Goal: Task Accomplishment & Management: Manage account settings

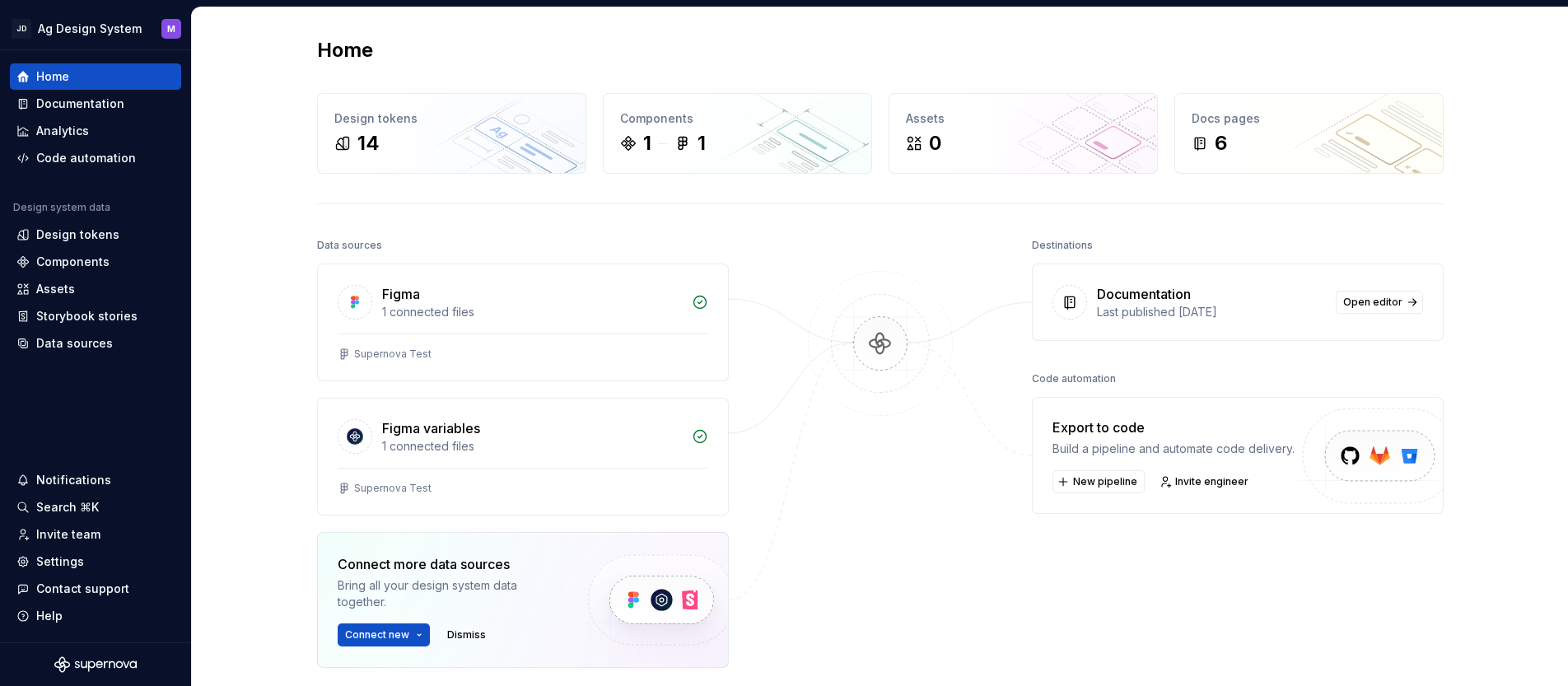
click at [261, 133] on div "Home Design tokens 14 Components 1 1 Assets 0 Docs pages 6 Data sources Figma 1…" at bounding box center [879, 427] width 1376 height 839
click at [144, 27] on html "JD Ag Design System M Home Documentation Analytics Code automation Design syste…" at bounding box center [784, 343] width 1568 height 686
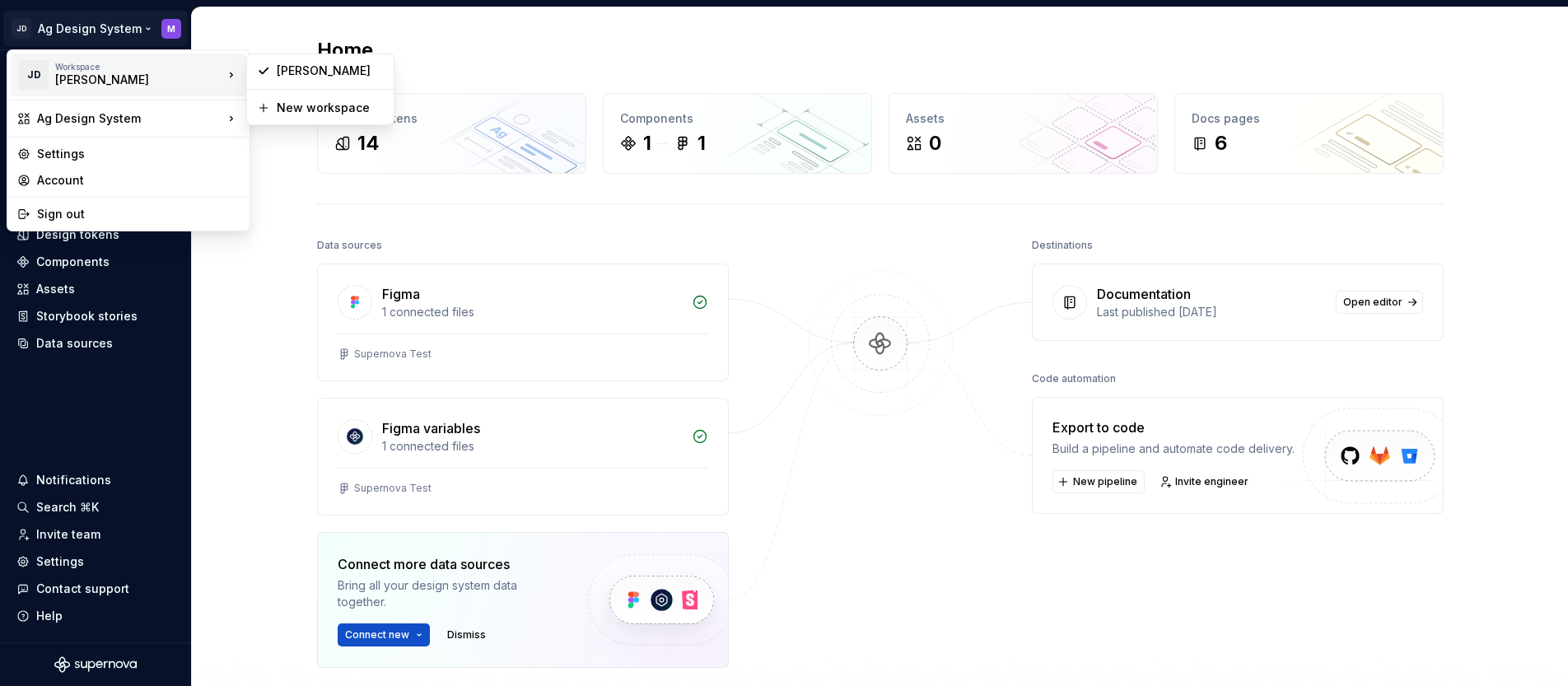
click at [110, 72] on div "[PERSON_NAME]" at bounding box center [125, 79] width 140 height 16
click at [116, 75] on div "[PERSON_NAME]" at bounding box center [125, 79] width 140 height 16
click at [306, 69] on div "[PERSON_NAME]" at bounding box center [330, 71] width 108 height 16
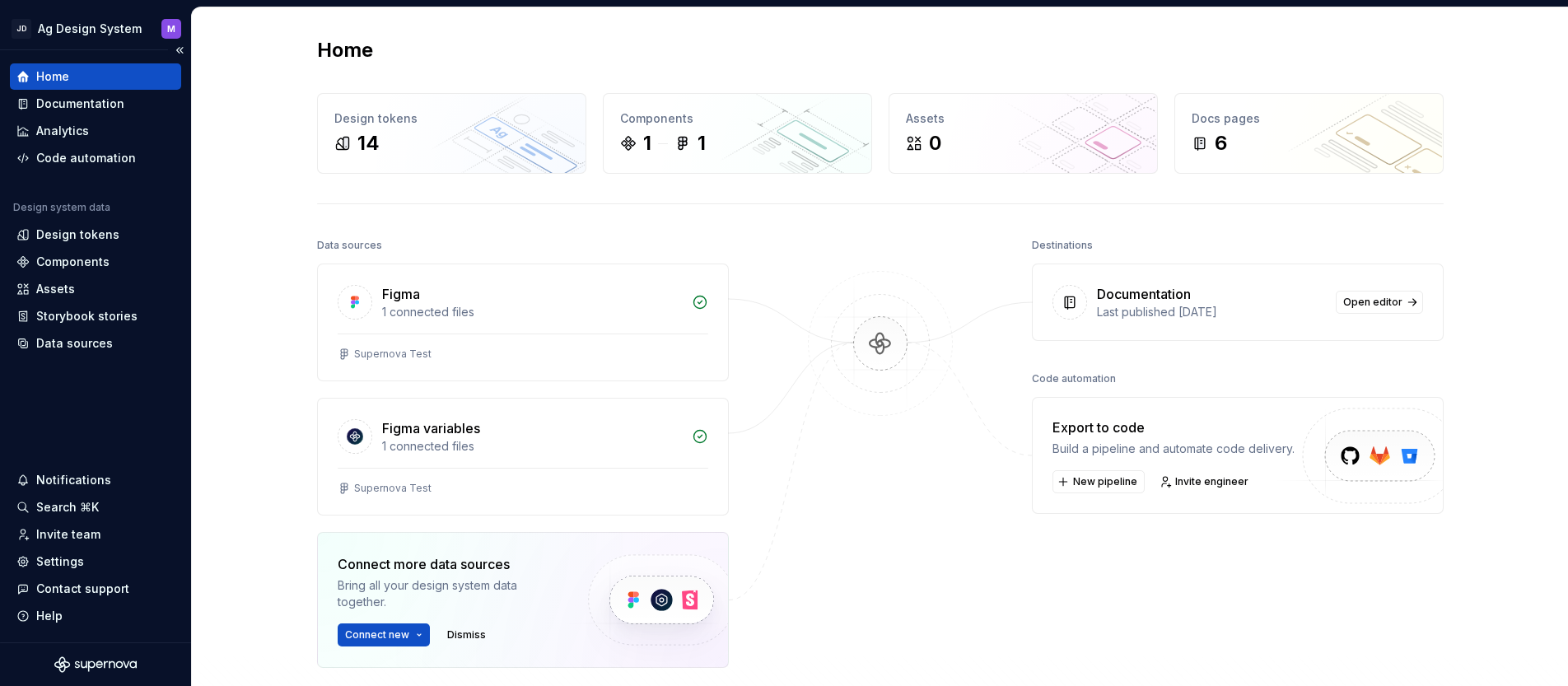
click at [51, 75] on div "Home" at bounding box center [52, 77] width 33 height 16
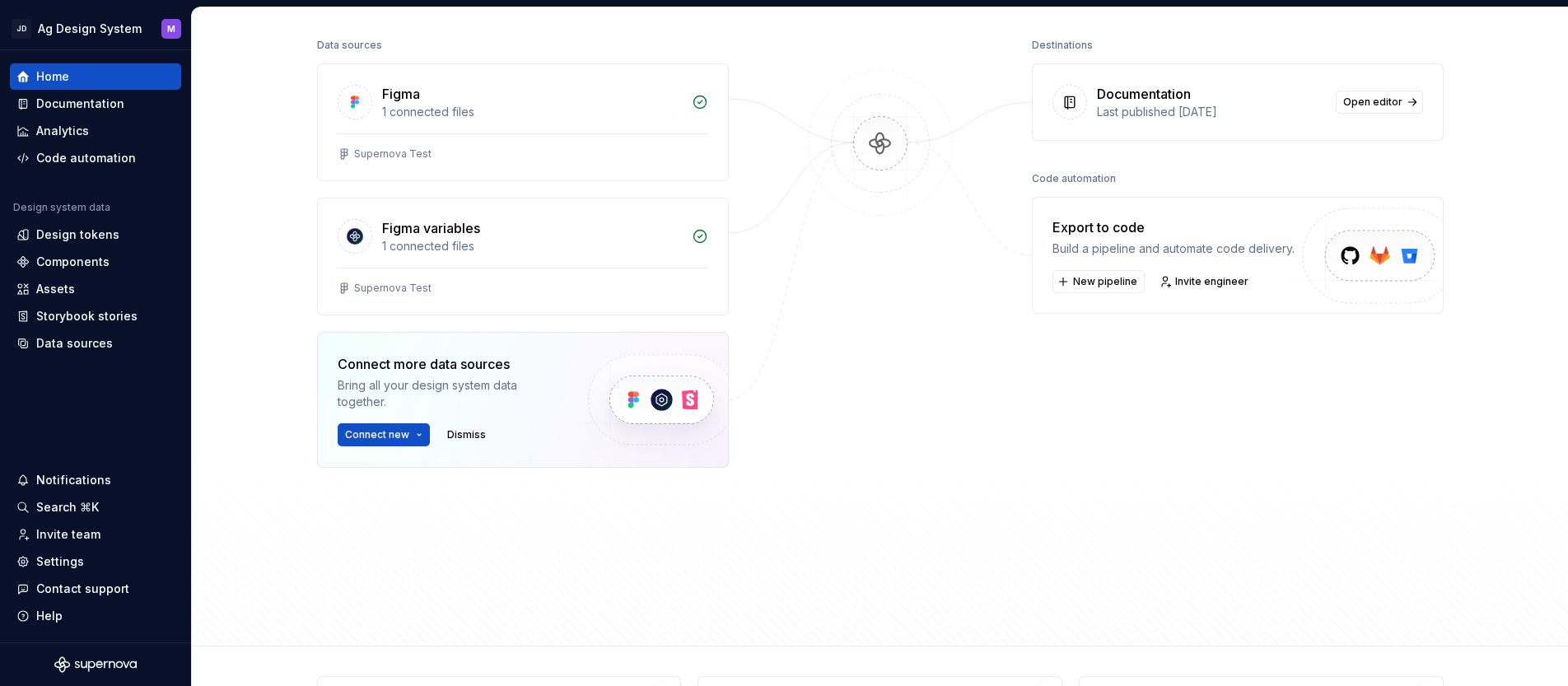
scroll to position [300, 0]
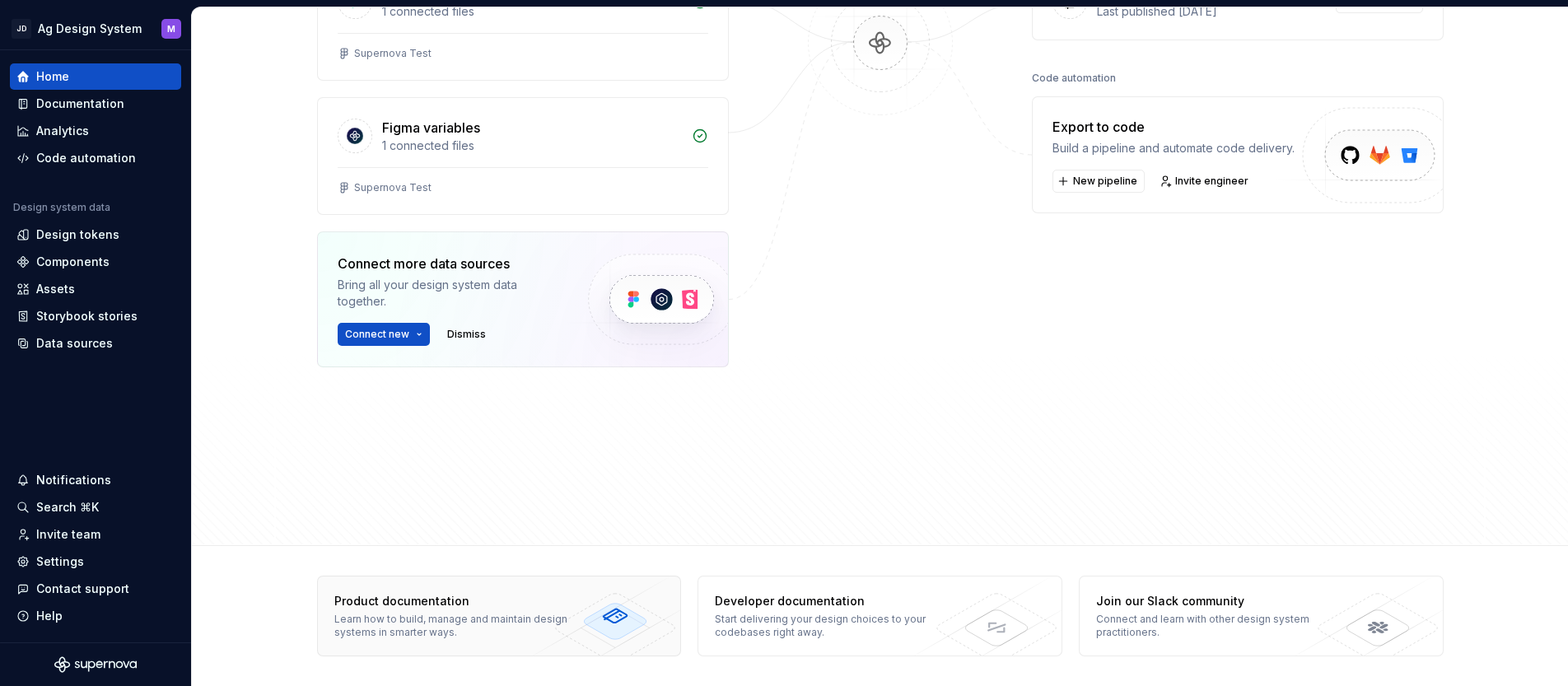
click at [449, 602] on div "Product documentation" at bounding box center [453, 601] width 239 height 16
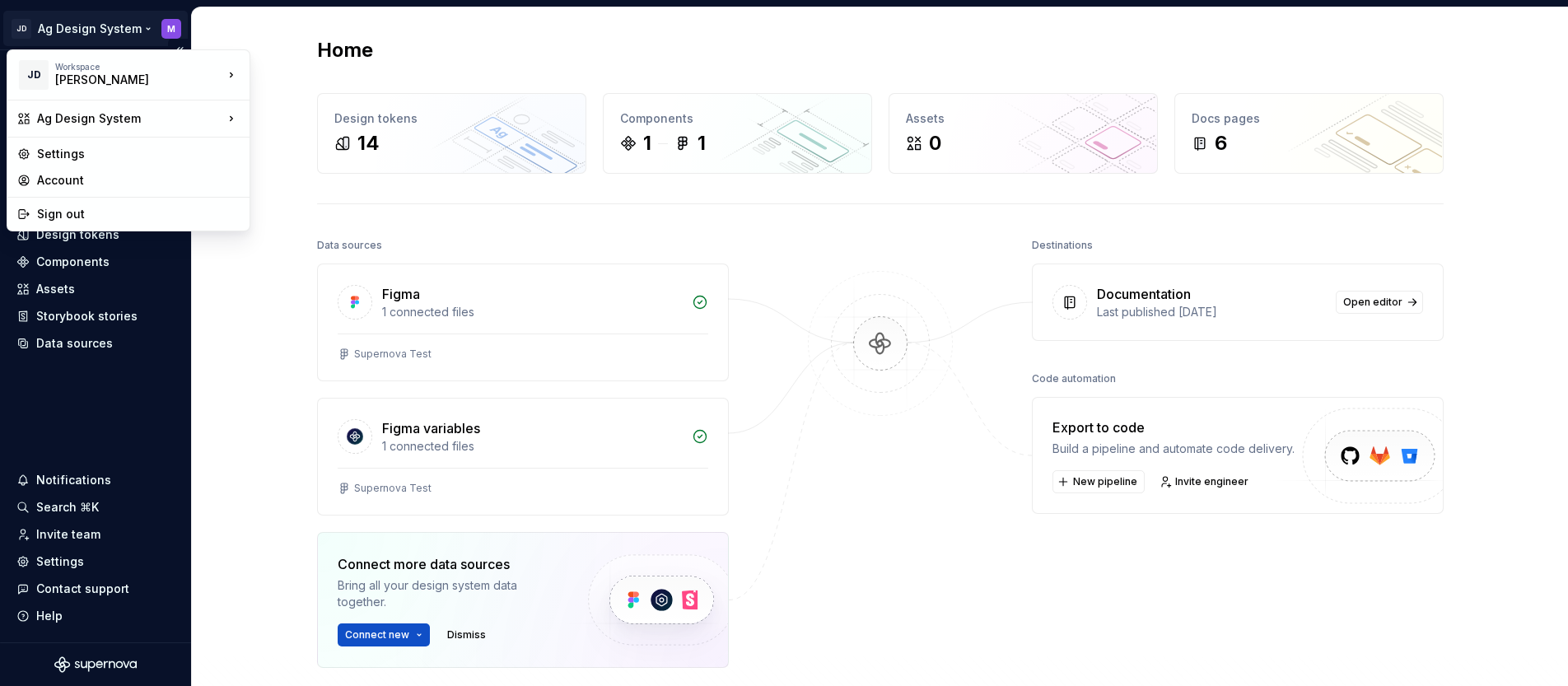
click at [139, 28] on html "JD Ag Design System M Home Documentation Analytics Code automation Design syste…" at bounding box center [784, 343] width 1568 height 686
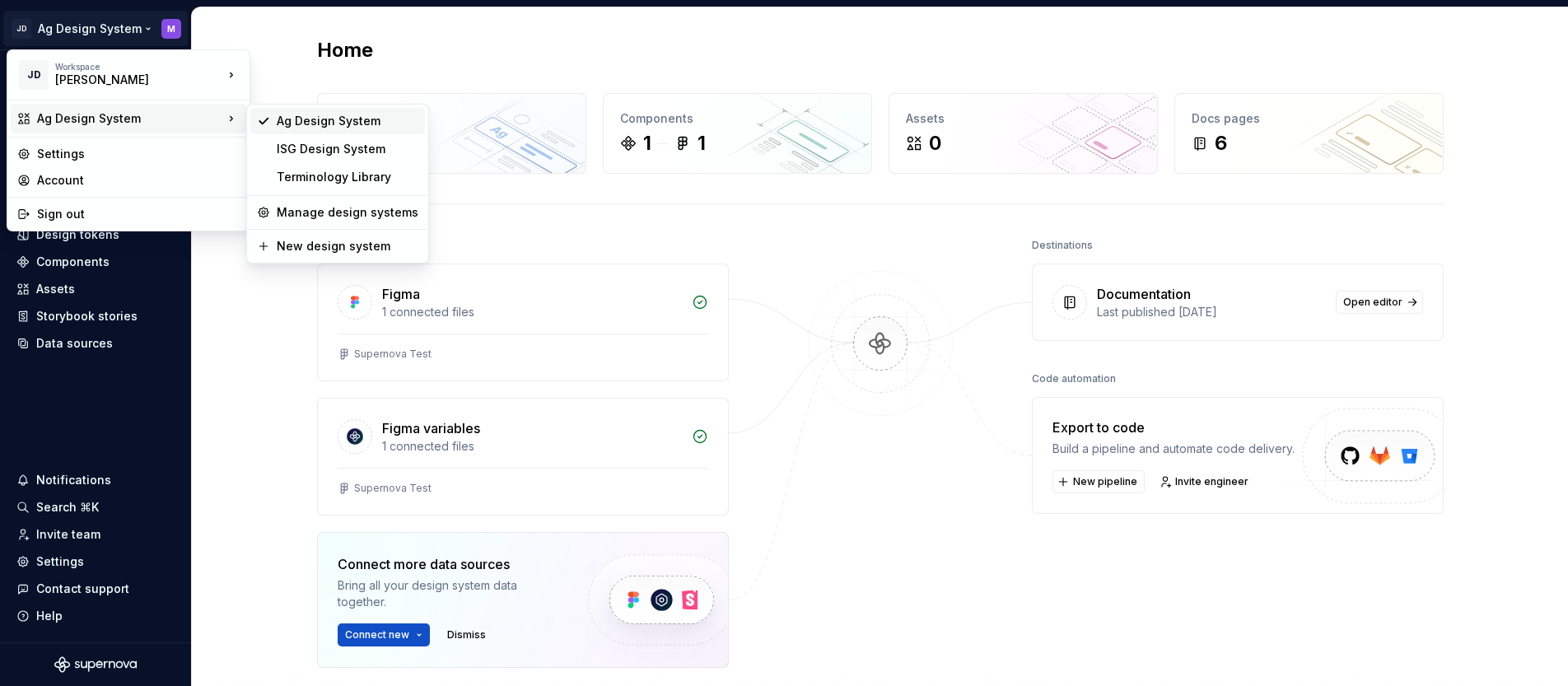
click at [331, 120] on div "Ag Design System" at bounding box center [348, 120] width 141 height 16
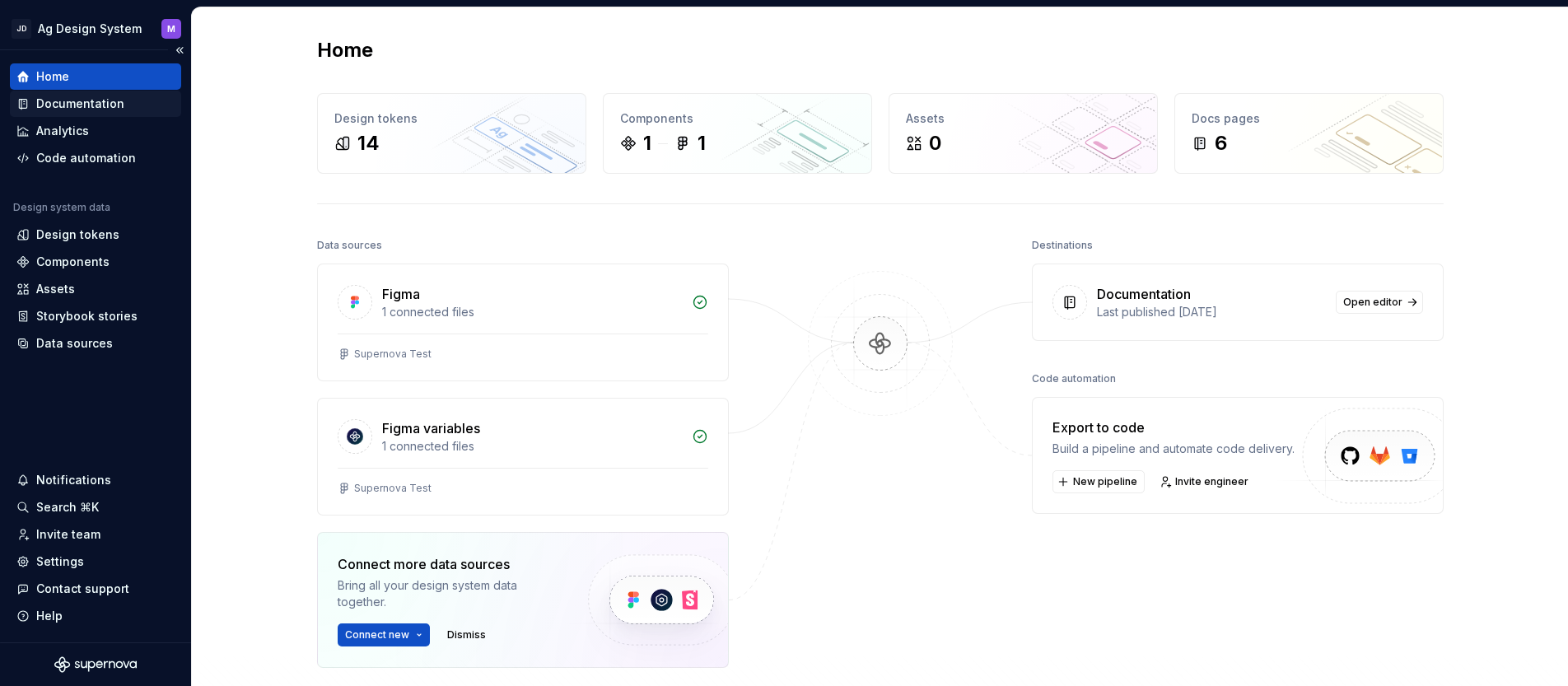
click at [82, 105] on div "Documentation" at bounding box center [79, 104] width 88 height 16
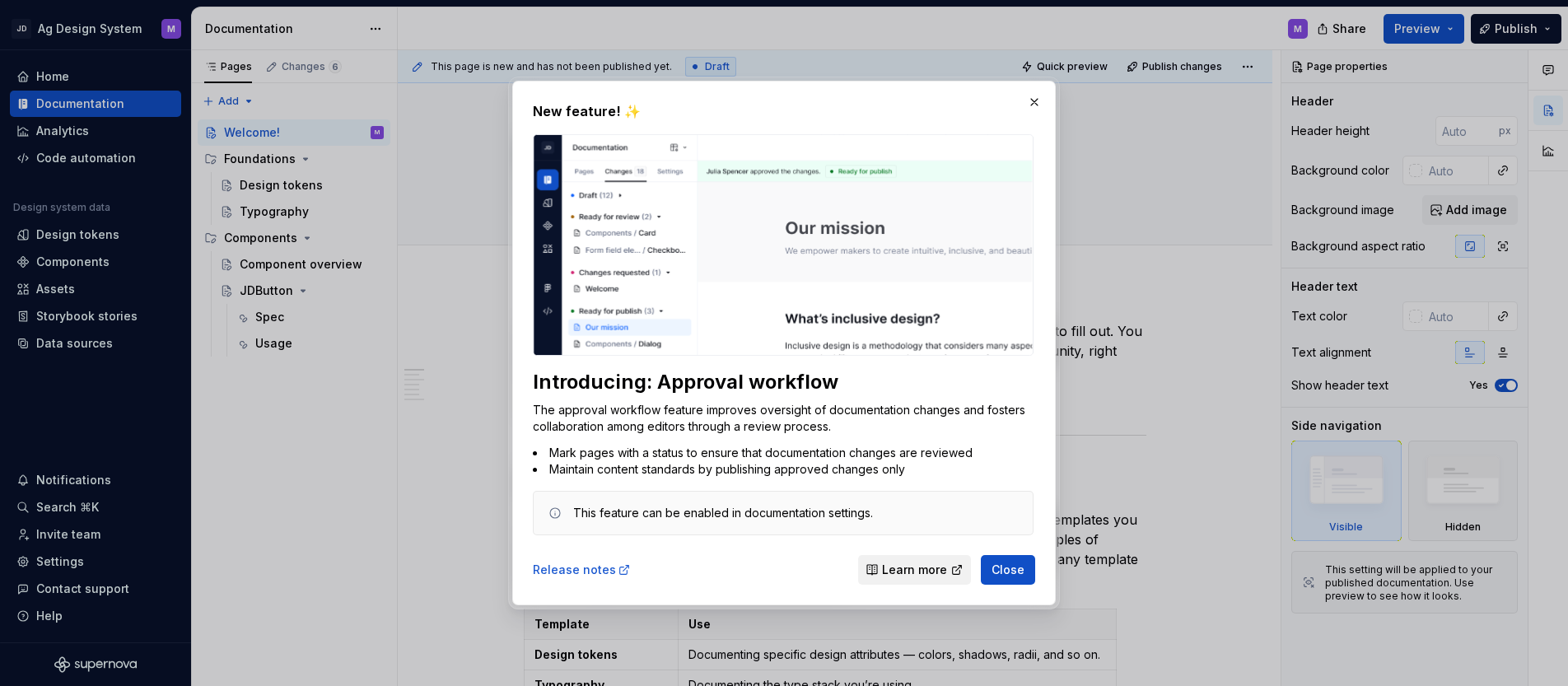
click at [904, 568] on span "Learn more" at bounding box center [913, 570] width 65 height 16
click at [1038, 103] on button "button" at bounding box center [1034, 103] width 23 height 23
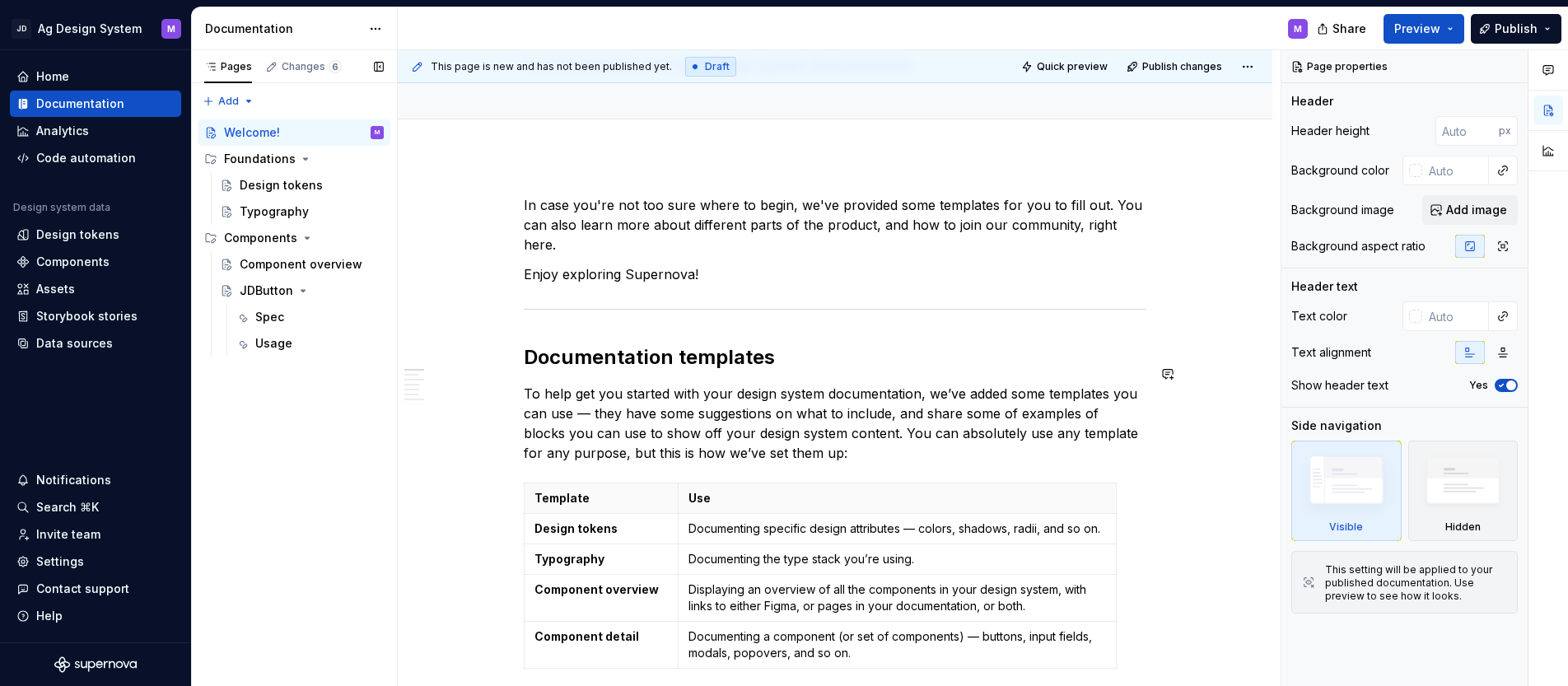
scroll to position [120, 0]
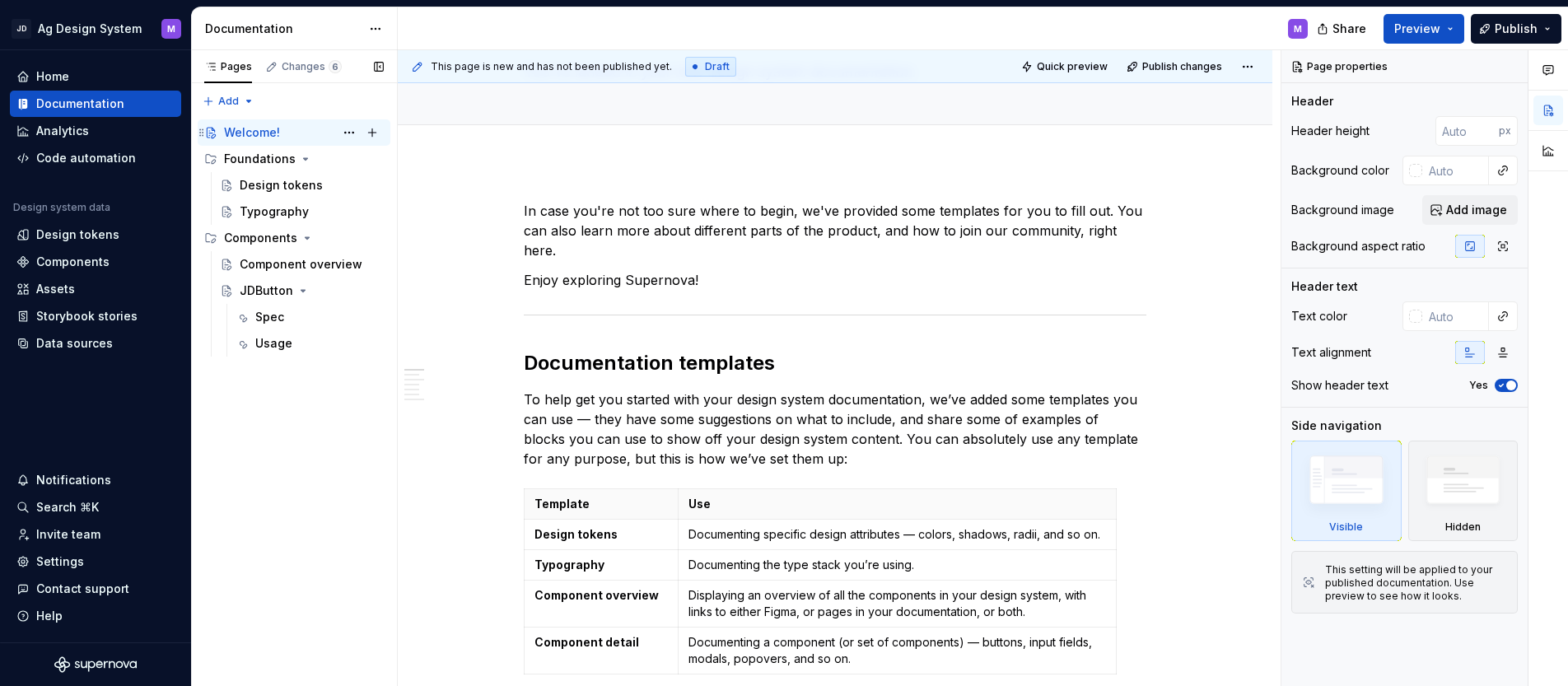
click at [245, 128] on div "Welcome!" at bounding box center [252, 132] width 56 height 16
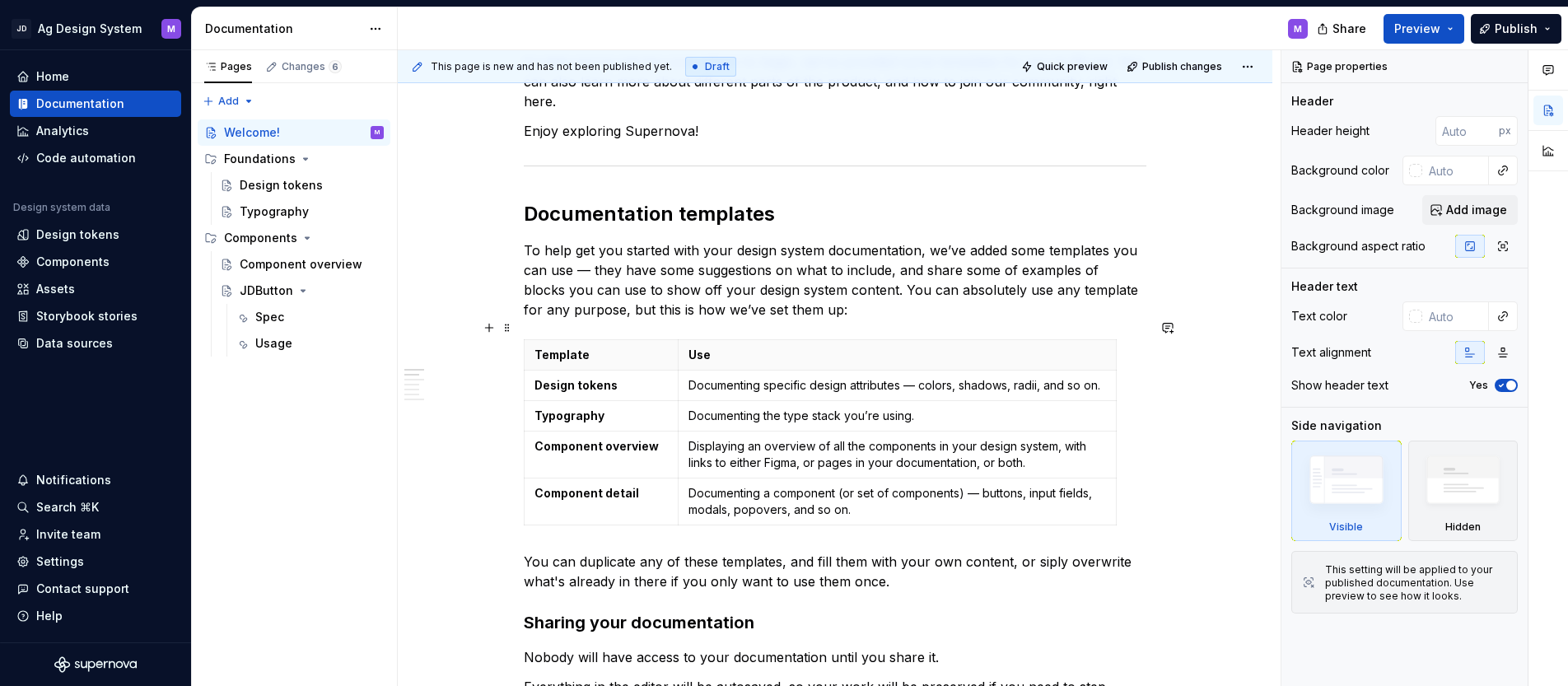
scroll to position [271, 0]
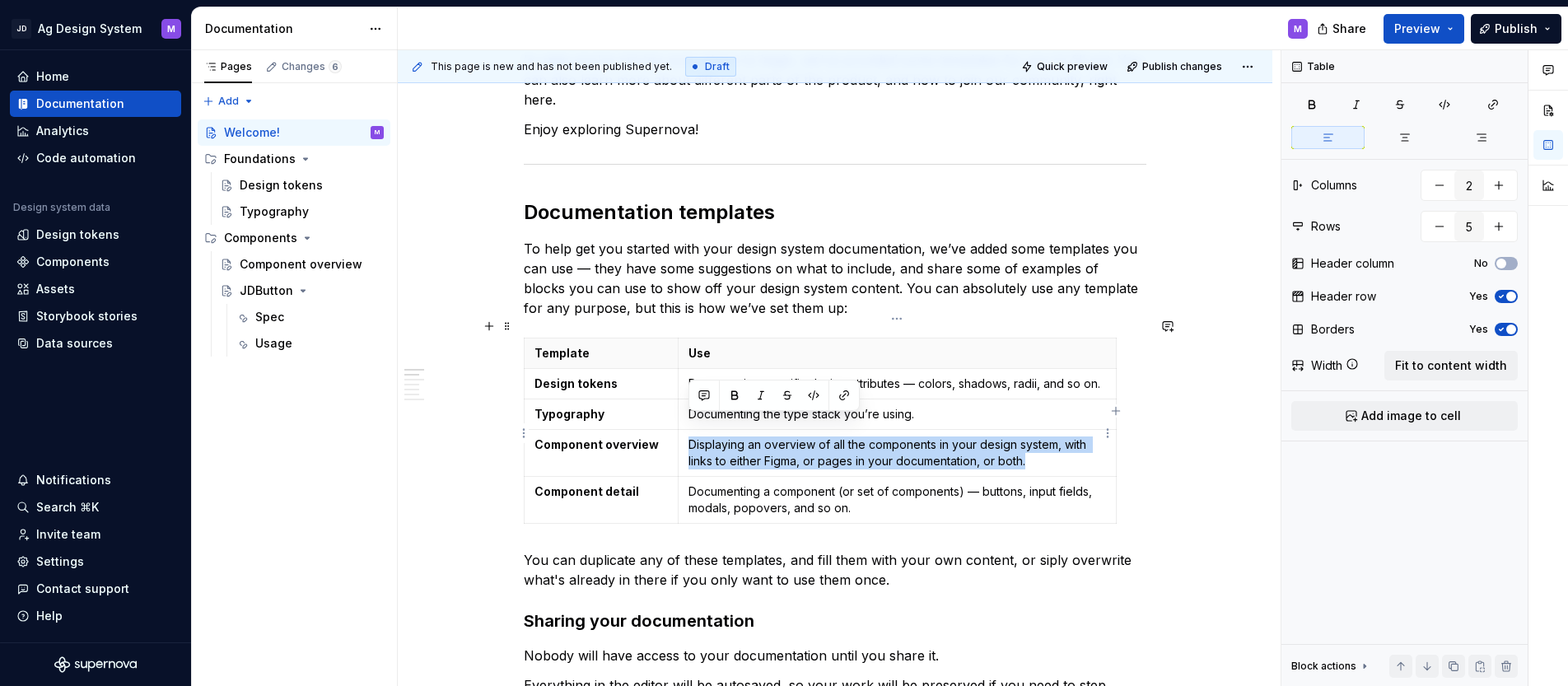
drag, startPoint x: 765, startPoint y: 426, endPoint x: 1065, endPoint y: 445, distance: 300.6
click at [1065, 445] on p "Displaying an overview of all the components in your design system, with links …" at bounding box center [897, 453] width 416 height 33
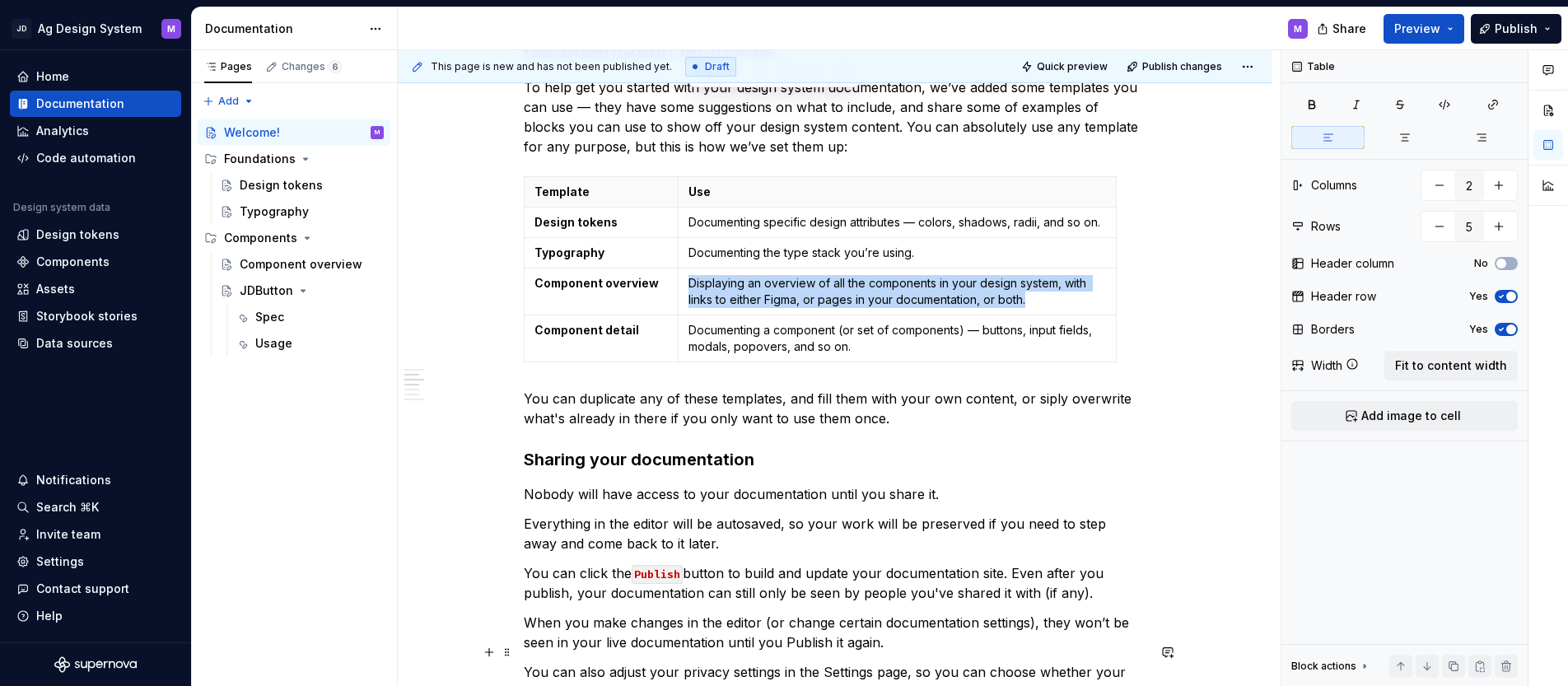
scroll to position [0, 0]
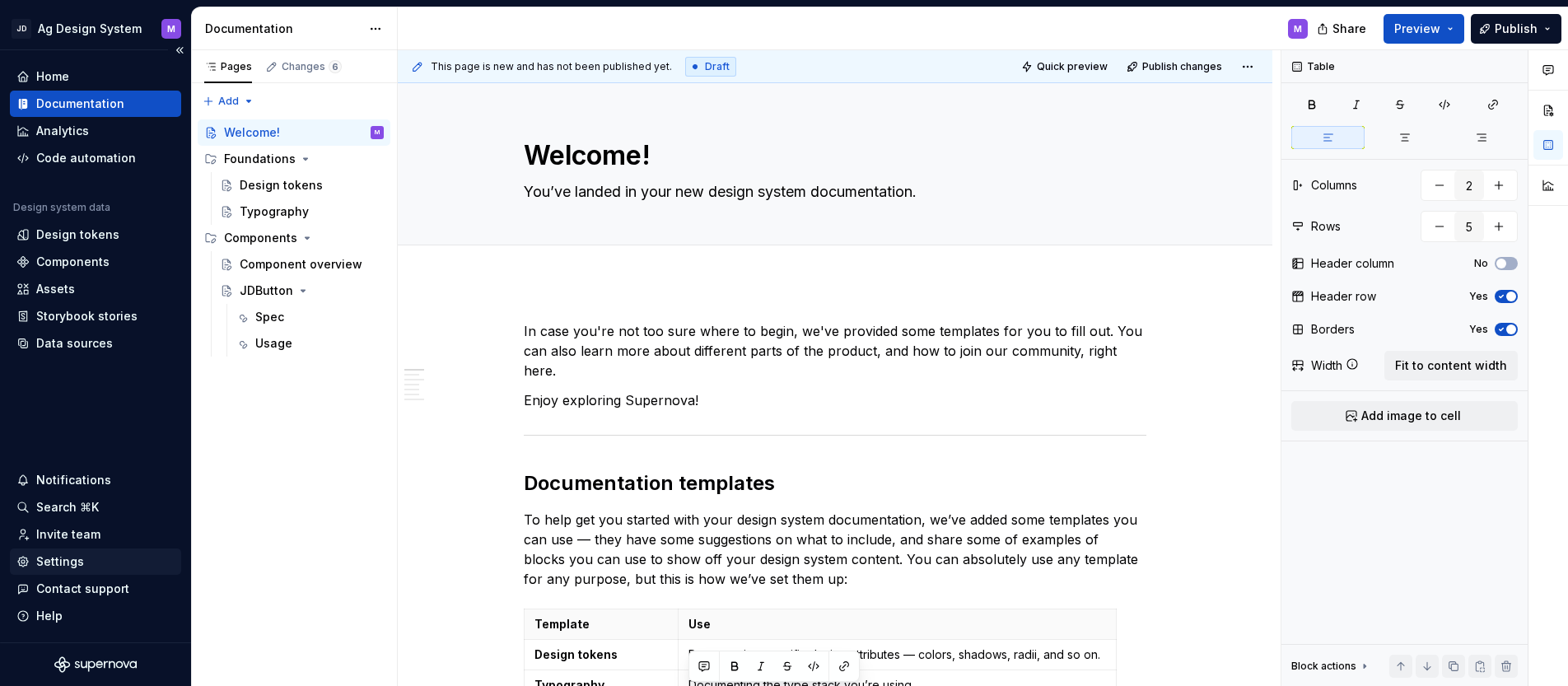
click at [62, 560] on div "Settings" at bounding box center [59, 561] width 47 height 16
type textarea "*"
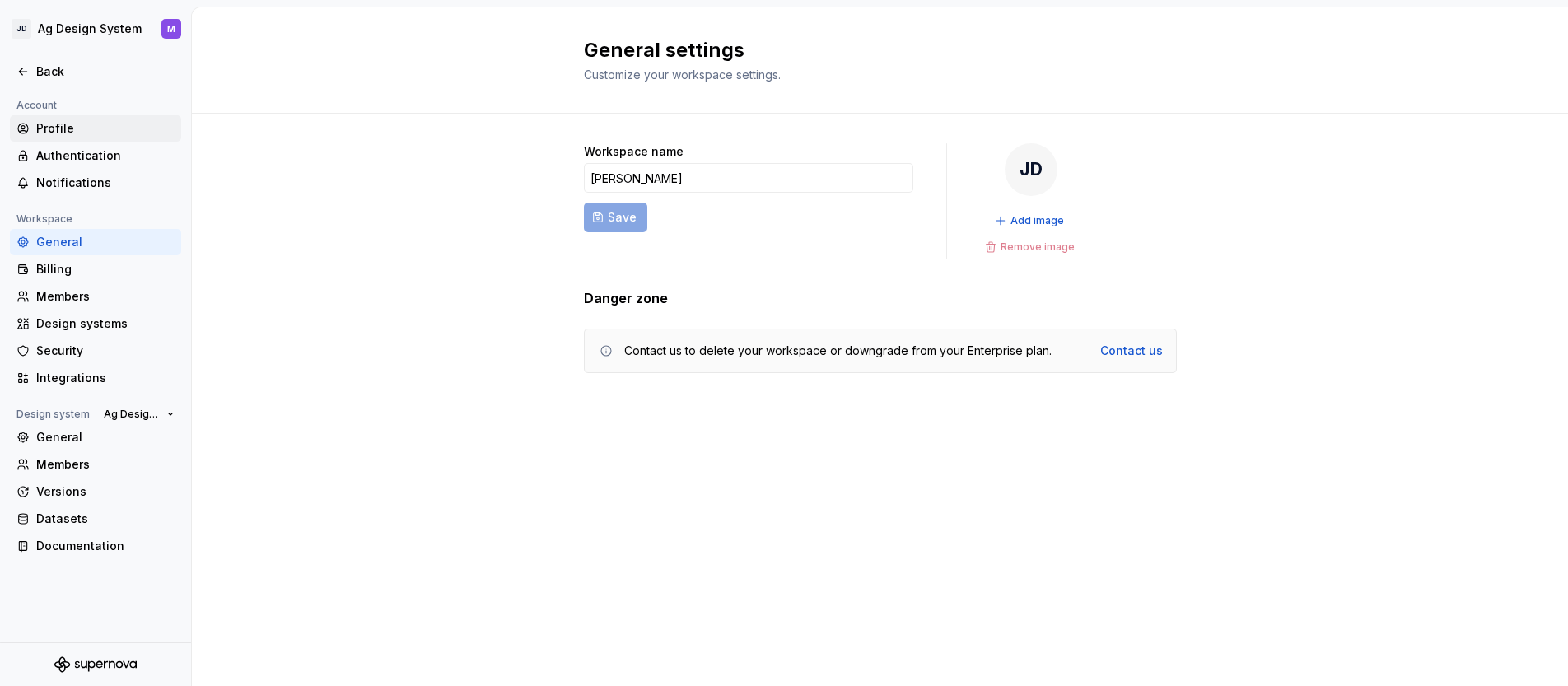
click at [75, 132] on div "Profile" at bounding box center [105, 128] width 138 height 16
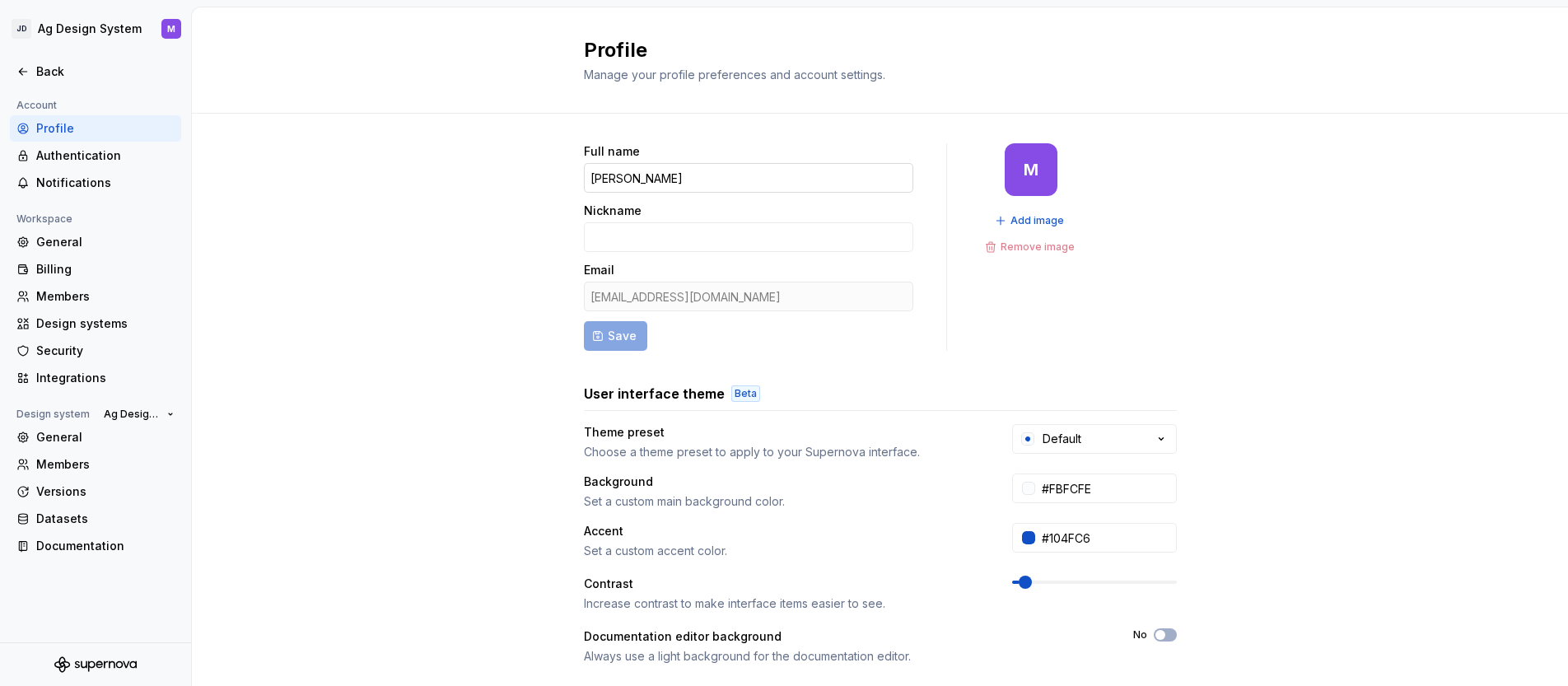
click at [667, 178] on input "[PERSON_NAME]" at bounding box center [749, 177] width 329 height 30
type input "[PERSON_NAME]"
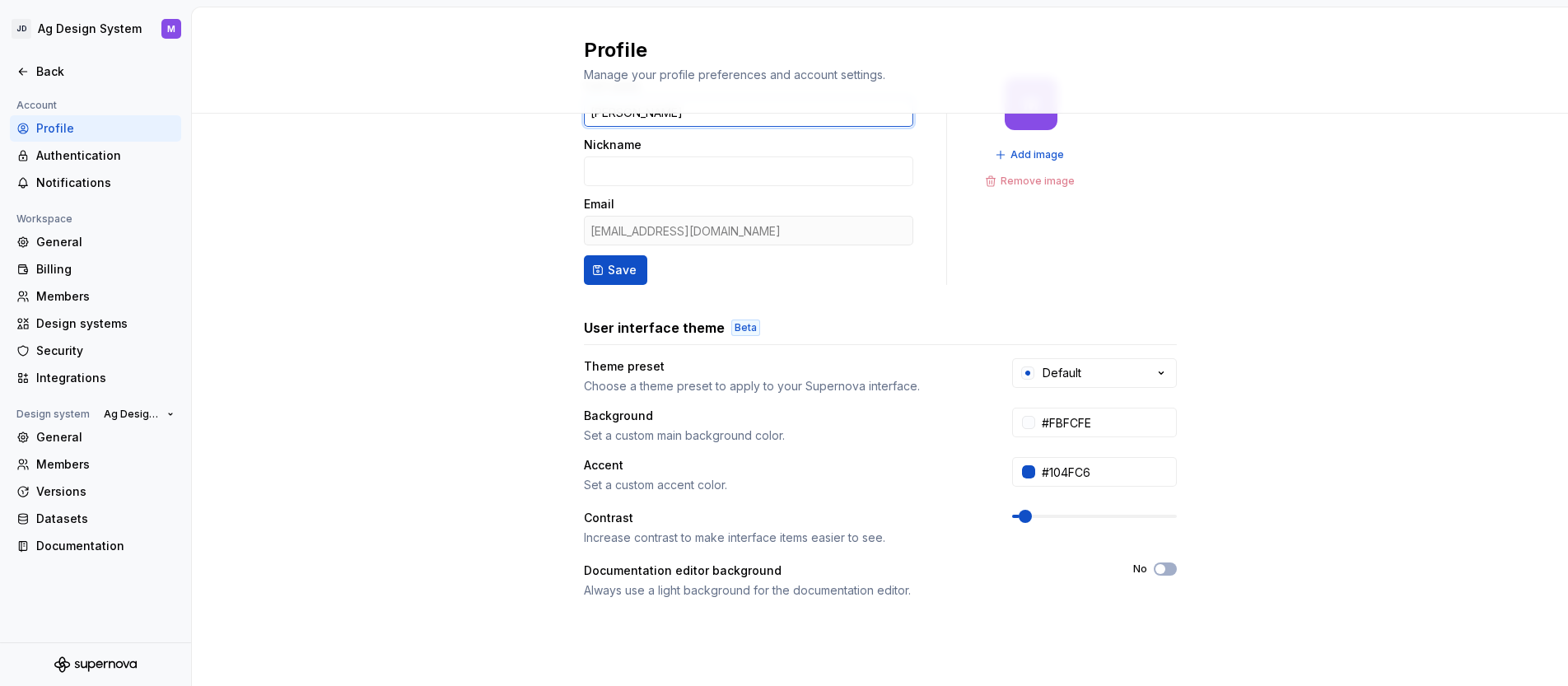
scroll to position [72, 0]
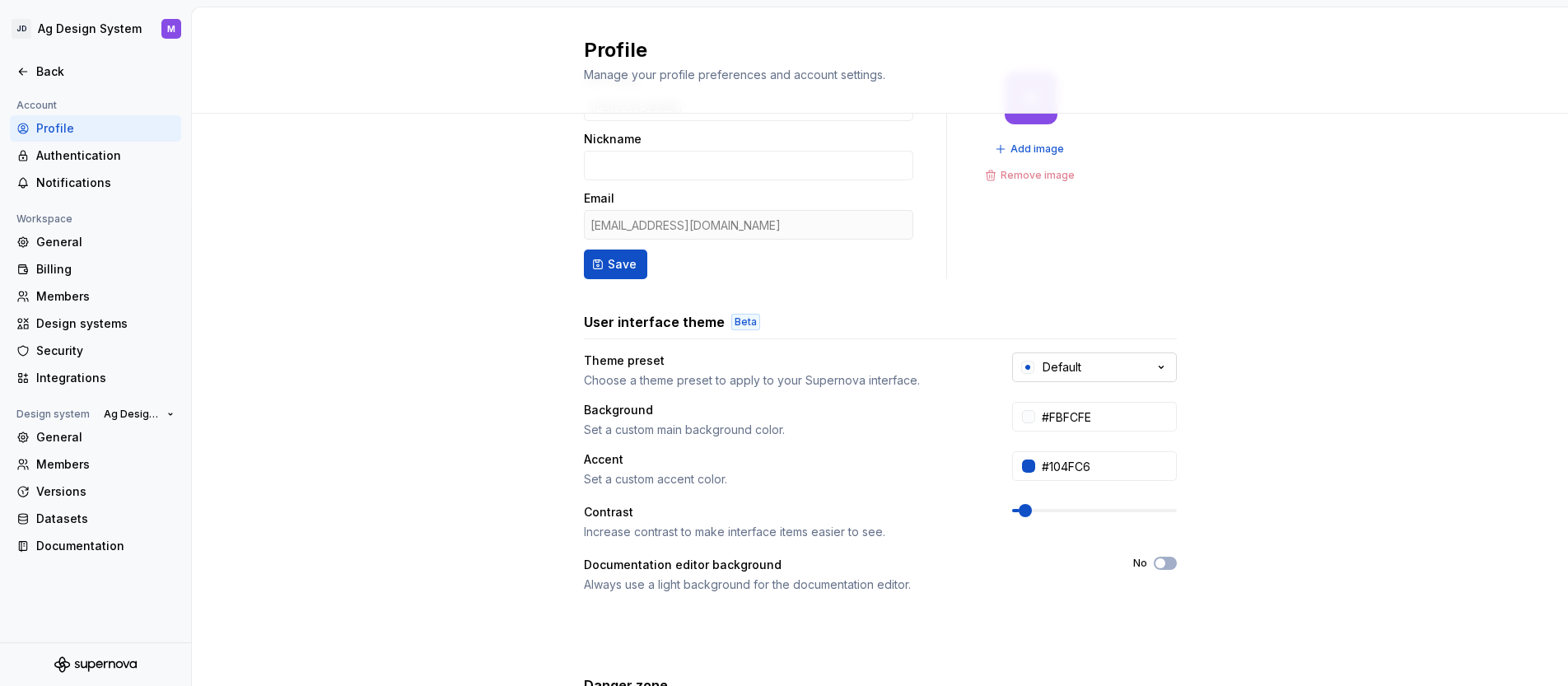
click at [1163, 363] on button "Default" at bounding box center [1094, 367] width 165 height 30
click at [1332, 327] on div "Full name [PERSON_NAME] Nickname Email [EMAIL_ADDRESS][DOMAIN_NAME] Save M Add …" at bounding box center [879, 456] width 1376 height 830
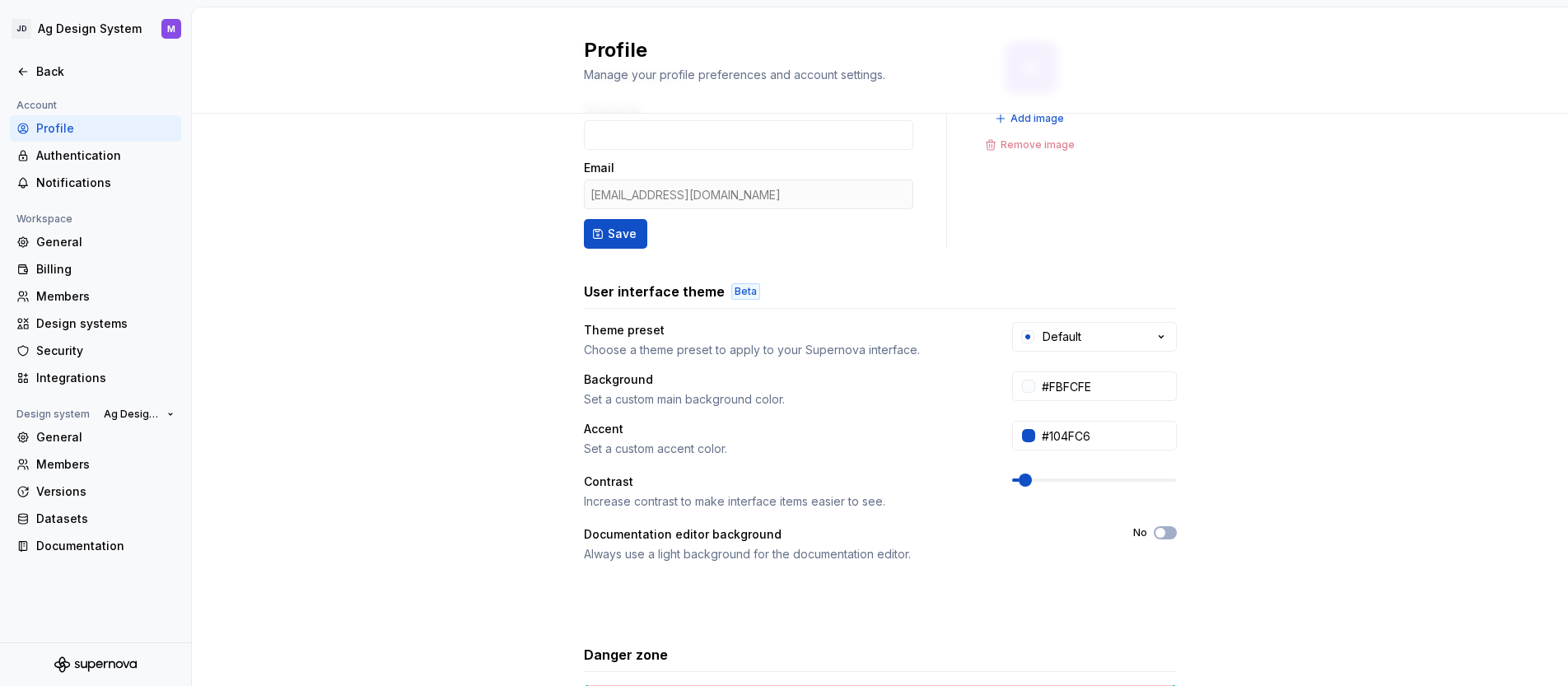
scroll to position [109, 0]
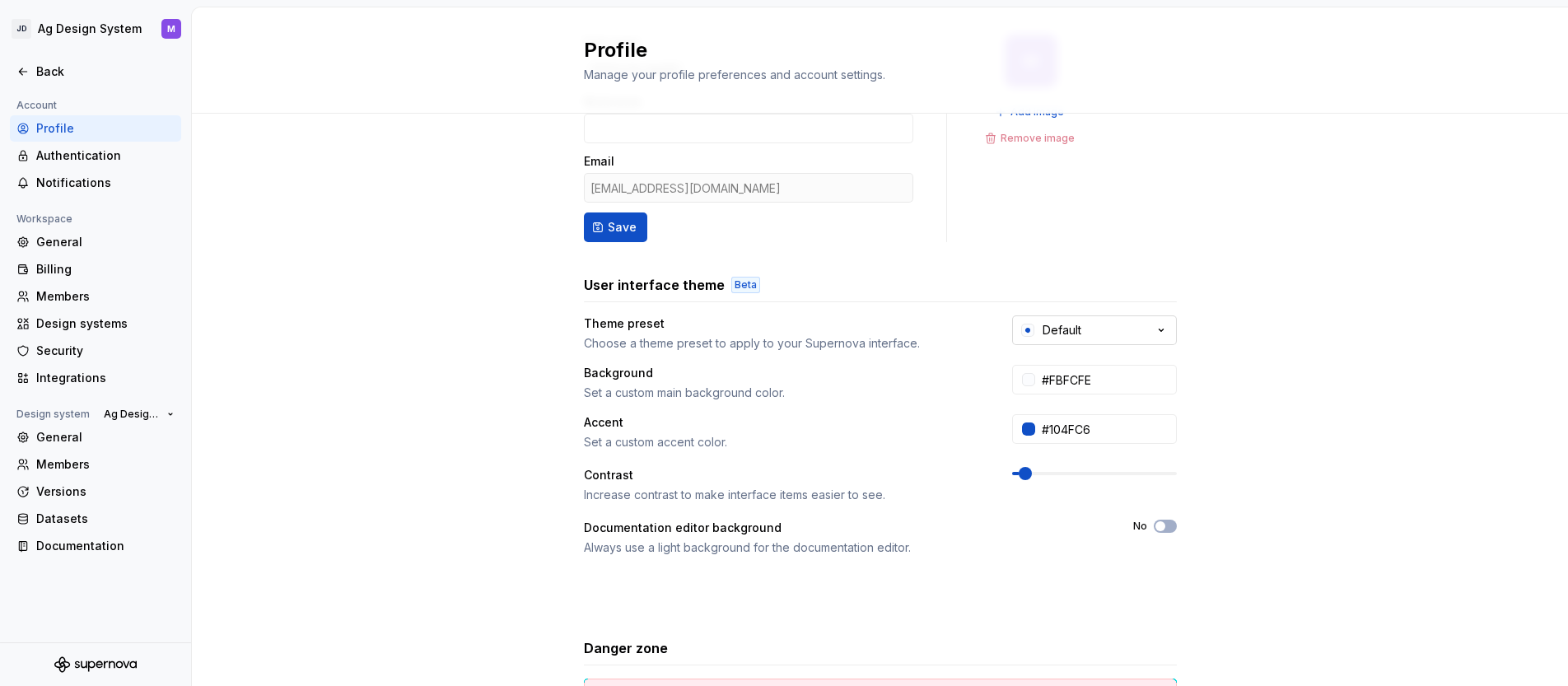
click at [1153, 327] on icon "button" at bounding box center [1160, 329] width 16 height 16
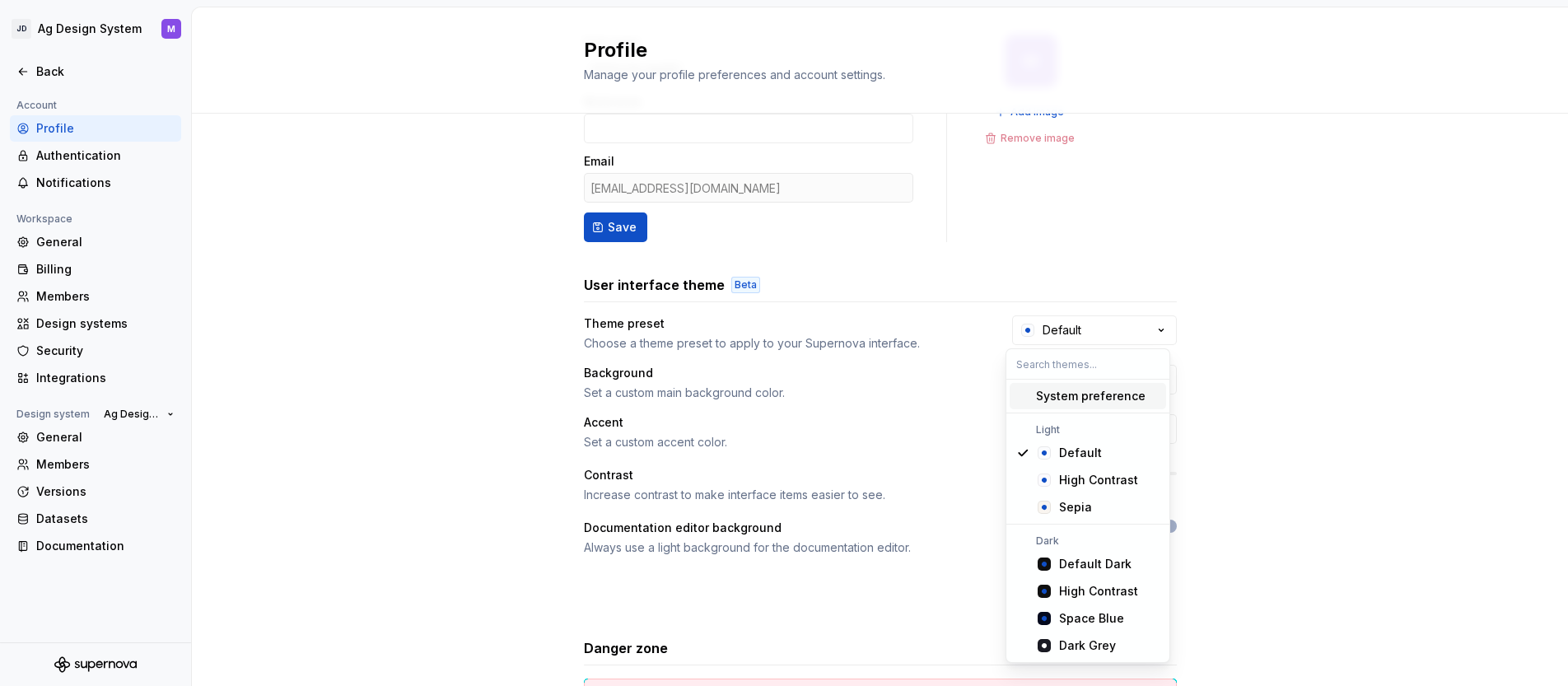
click at [1328, 302] on div "Full name [PERSON_NAME] Nickname Email [EMAIL_ADDRESS][DOMAIN_NAME] Save M Add …" at bounding box center [879, 420] width 1376 height 830
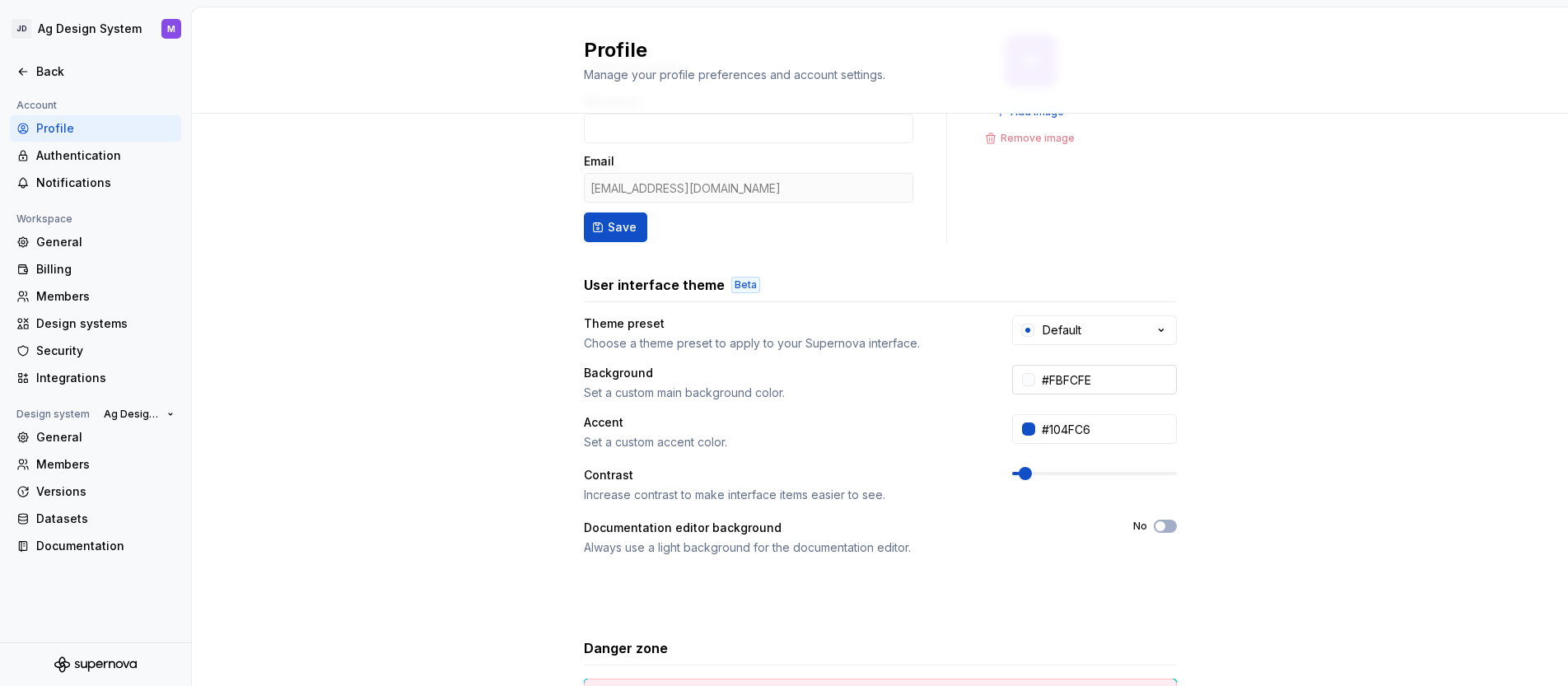
click at [1061, 380] on input "#FBFCFE" at bounding box center [1106, 380] width 141 height 30
click at [1087, 379] on input "#FBFCFE" at bounding box center [1106, 380] width 141 height 30
drag, startPoint x: 1092, startPoint y: 379, endPoint x: 1043, endPoint y: 382, distance: 49.1
click at [1043, 382] on input "#FBFCFE" at bounding box center [1106, 380] width 141 height 30
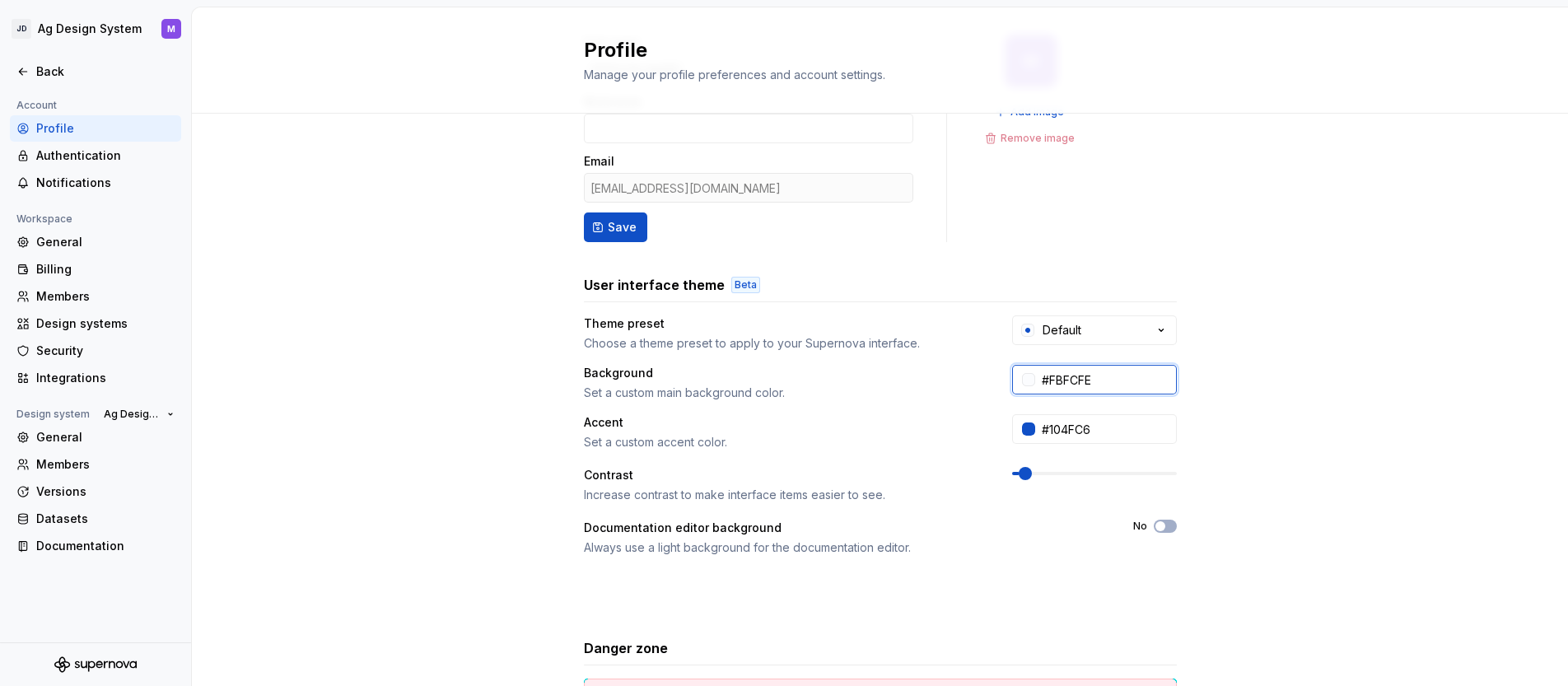
paste input "E3E2E1"
click at [1332, 343] on div "Full name [PERSON_NAME] Nickname Email [EMAIL_ADDRESS][DOMAIN_NAME] Save M Add …" at bounding box center [879, 420] width 1376 height 830
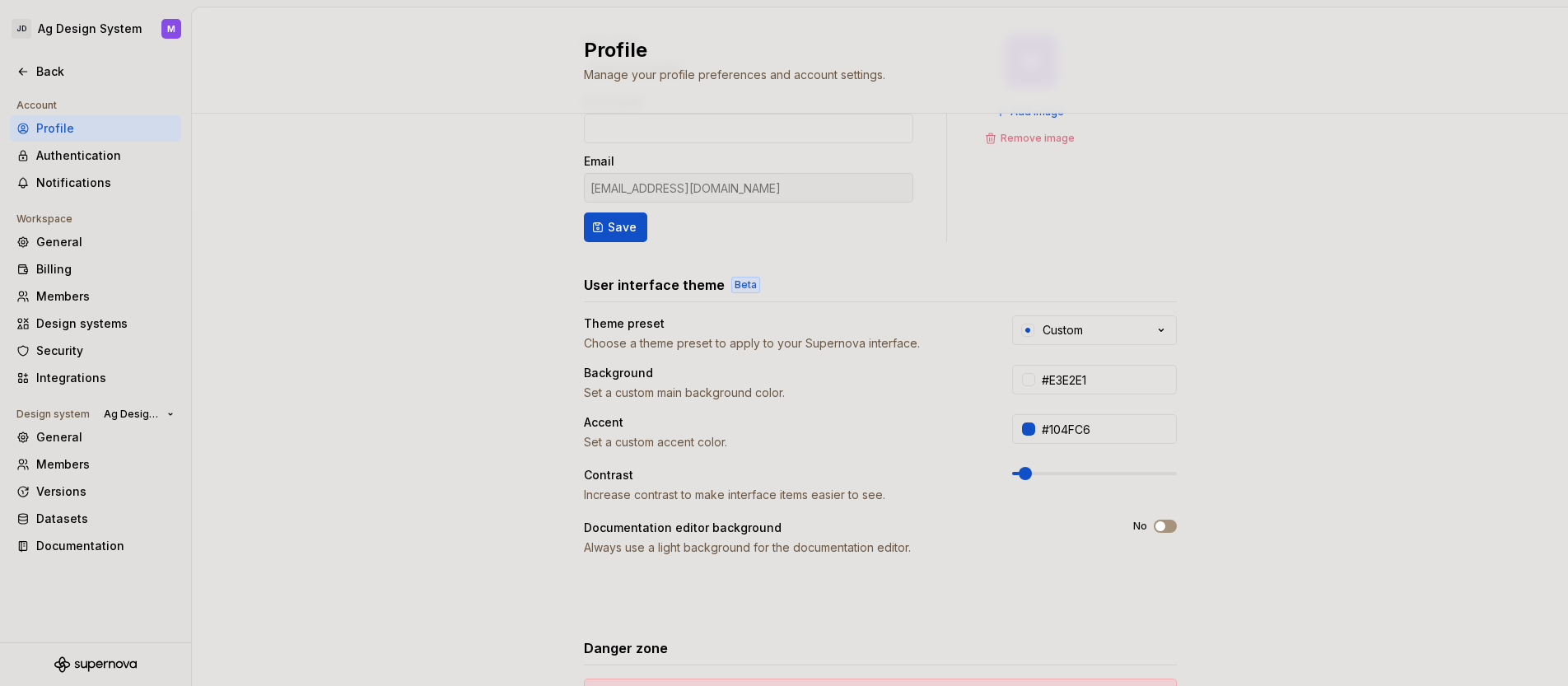
click at [1289, 338] on div "Full name [PERSON_NAME] Nickname Email [EMAIL_ADDRESS][DOMAIN_NAME] Save M Add …" at bounding box center [879, 420] width 1376 height 830
click at [1063, 377] on input "#E3E2E1" at bounding box center [1106, 380] width 141 height 30
paste input "F7F6F5"
type input "#F7F6F5"
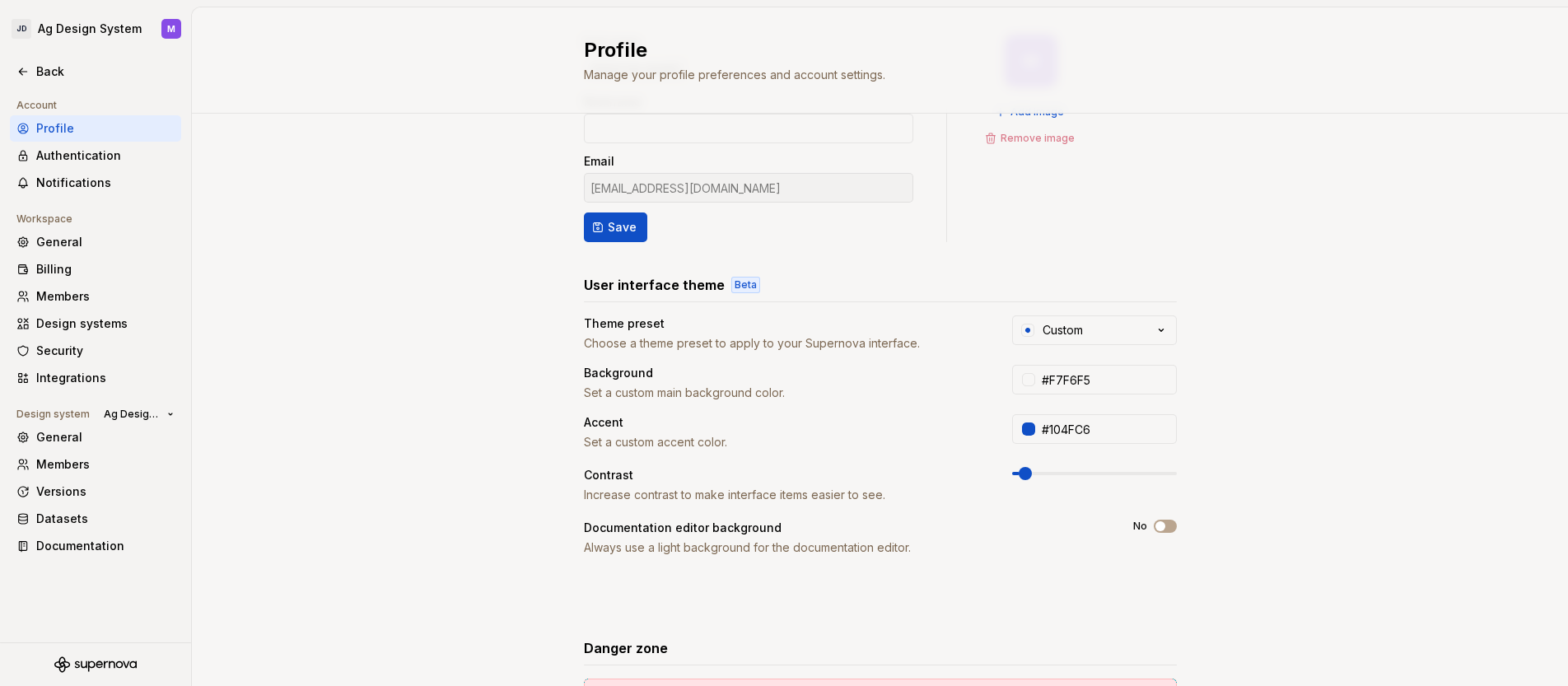
scroll to position [114, 0]
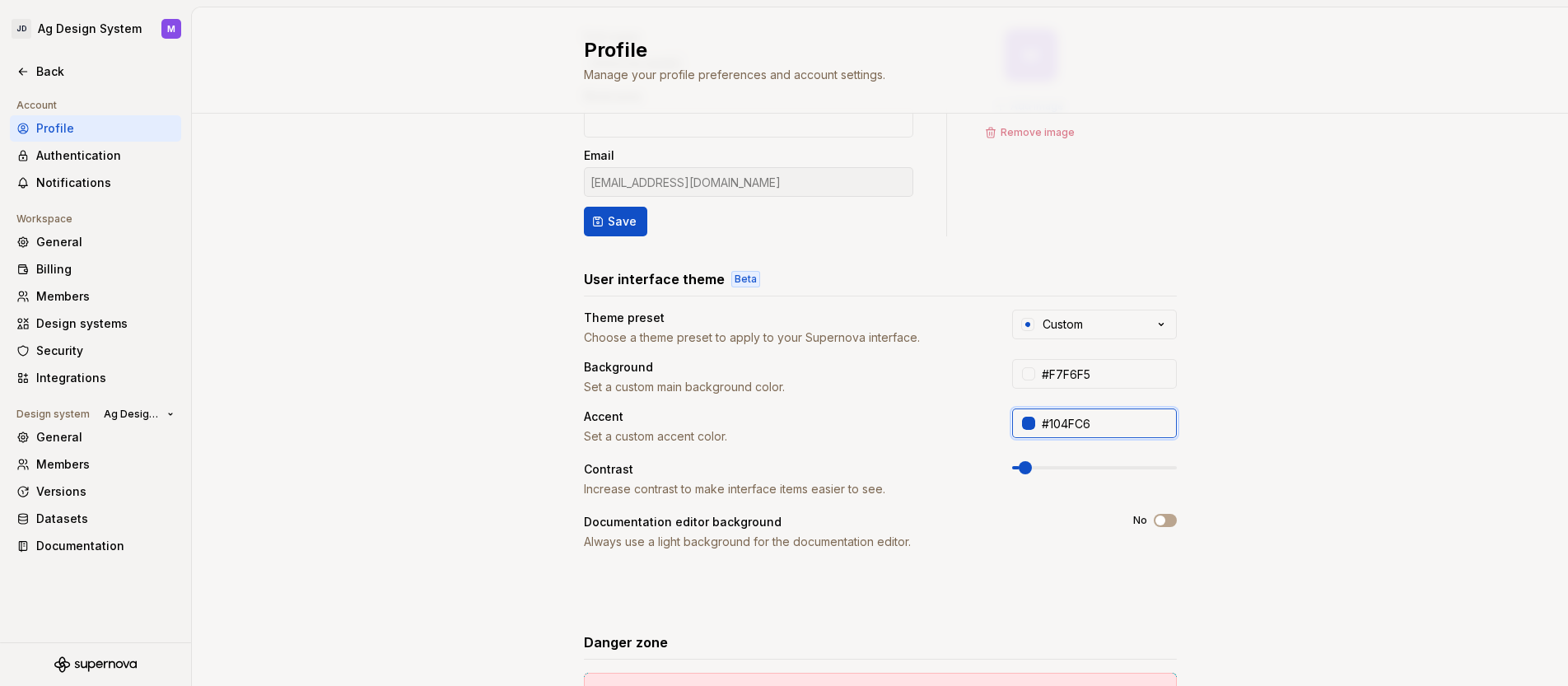
click at [1062, 424] on input "#104FC6" at bounding box center [1106, 423] width 141 height 30
paste input "367C2B"
type input "#367C2B"
click at [1014, 464] on span at bounding box center [1094, 468] width 165 height 14
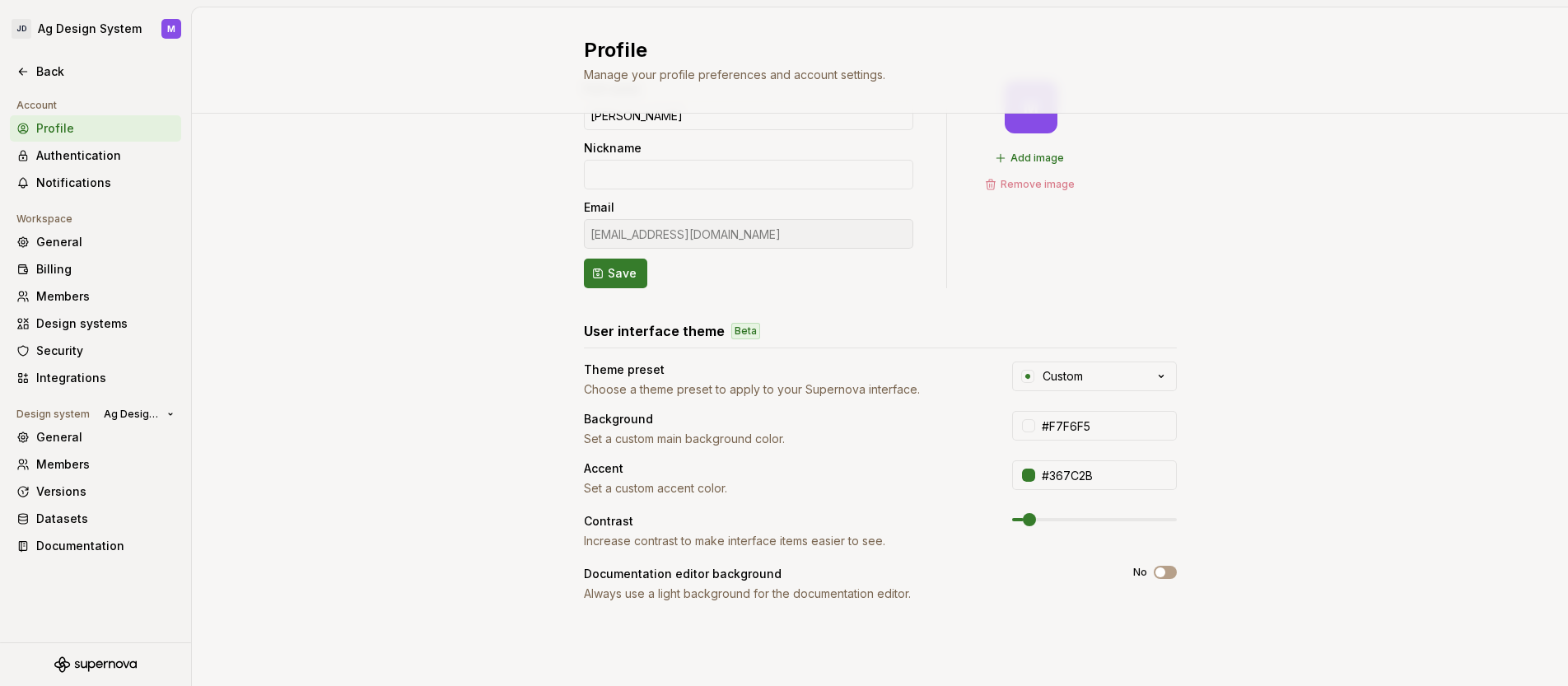
scroll to position [0, 0]
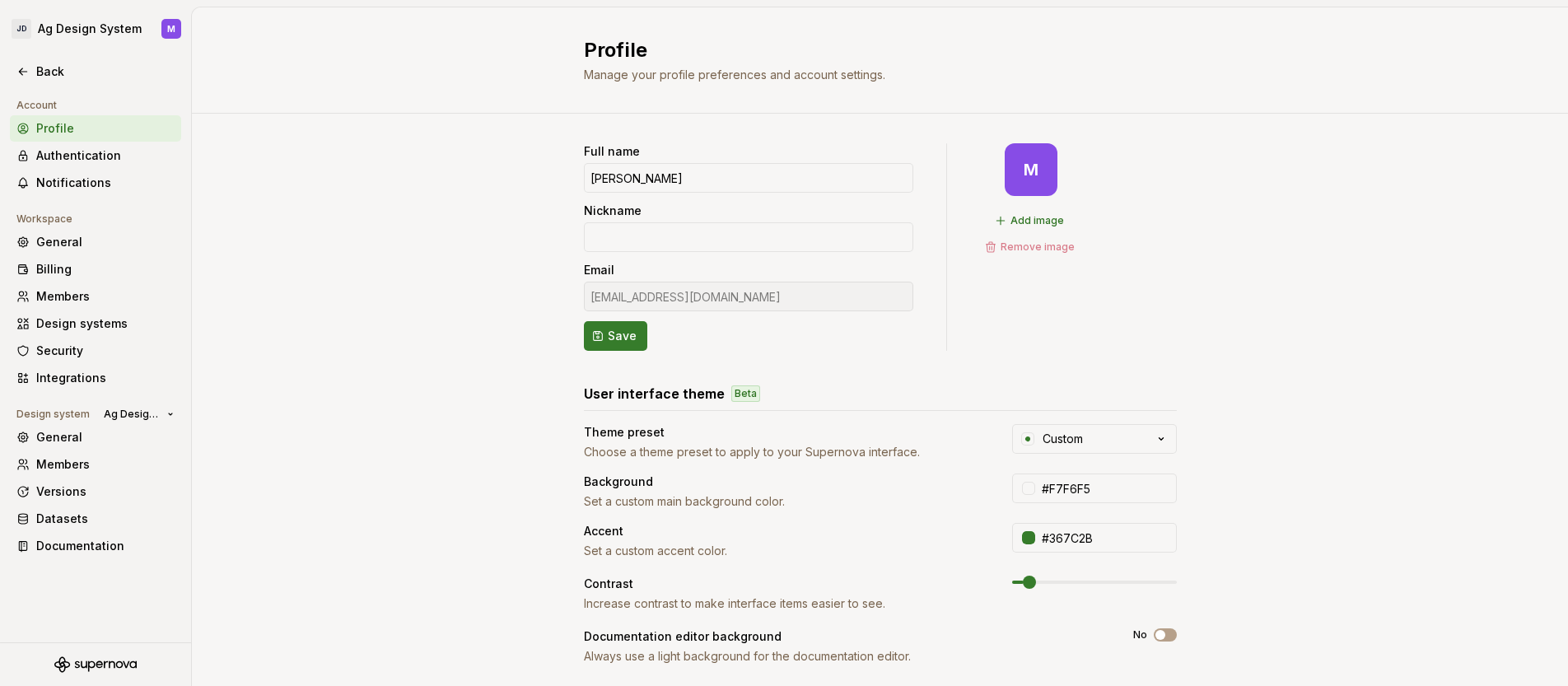
click at [477, 254] on div "Full name [PERSON_NAME] Nickname Email [EMAIL_ADDRESS][DOMAIN_NAME] Save M Add …" at bounding box center [879, 528] width 1376 height 830
click at [50, 293] on div "Members" at bounding box center [105, 296] width 138 height 16
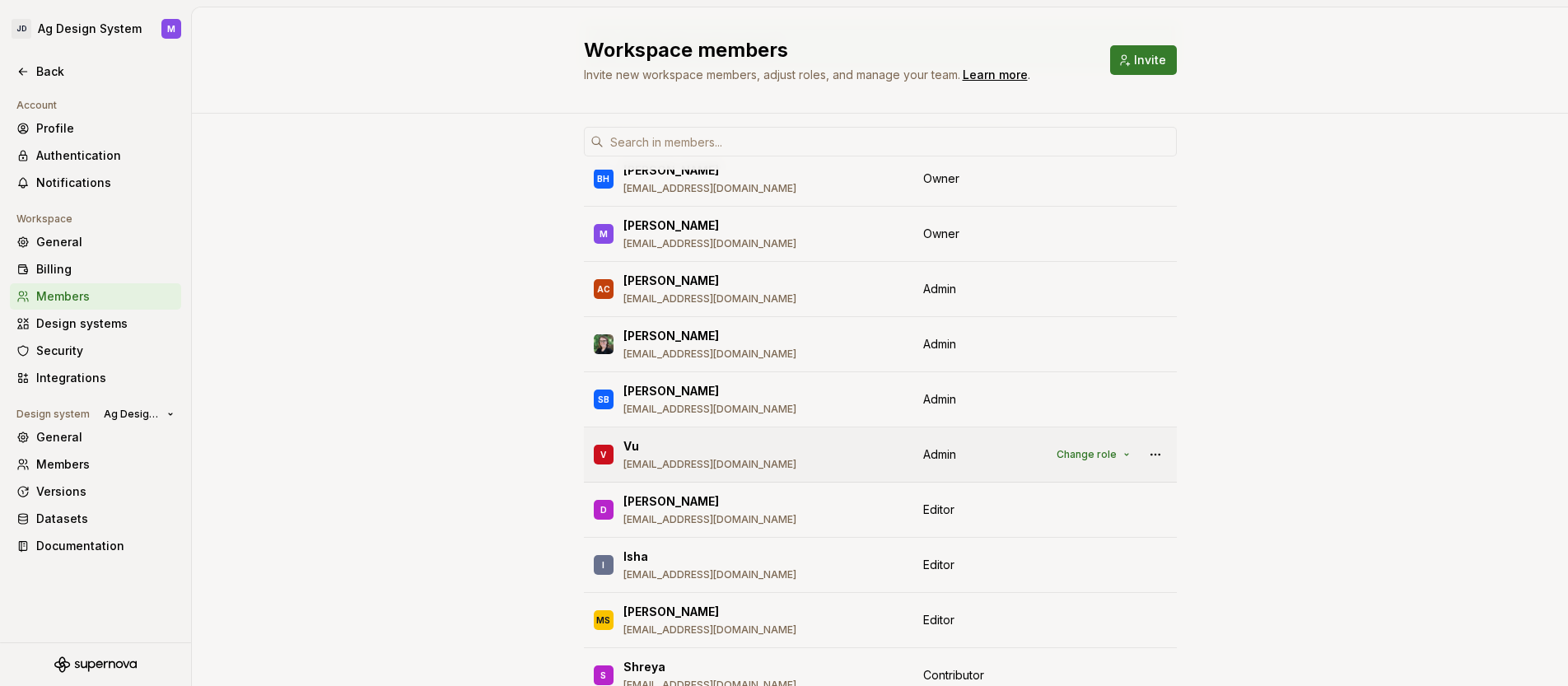
scroll to position [89, 0]
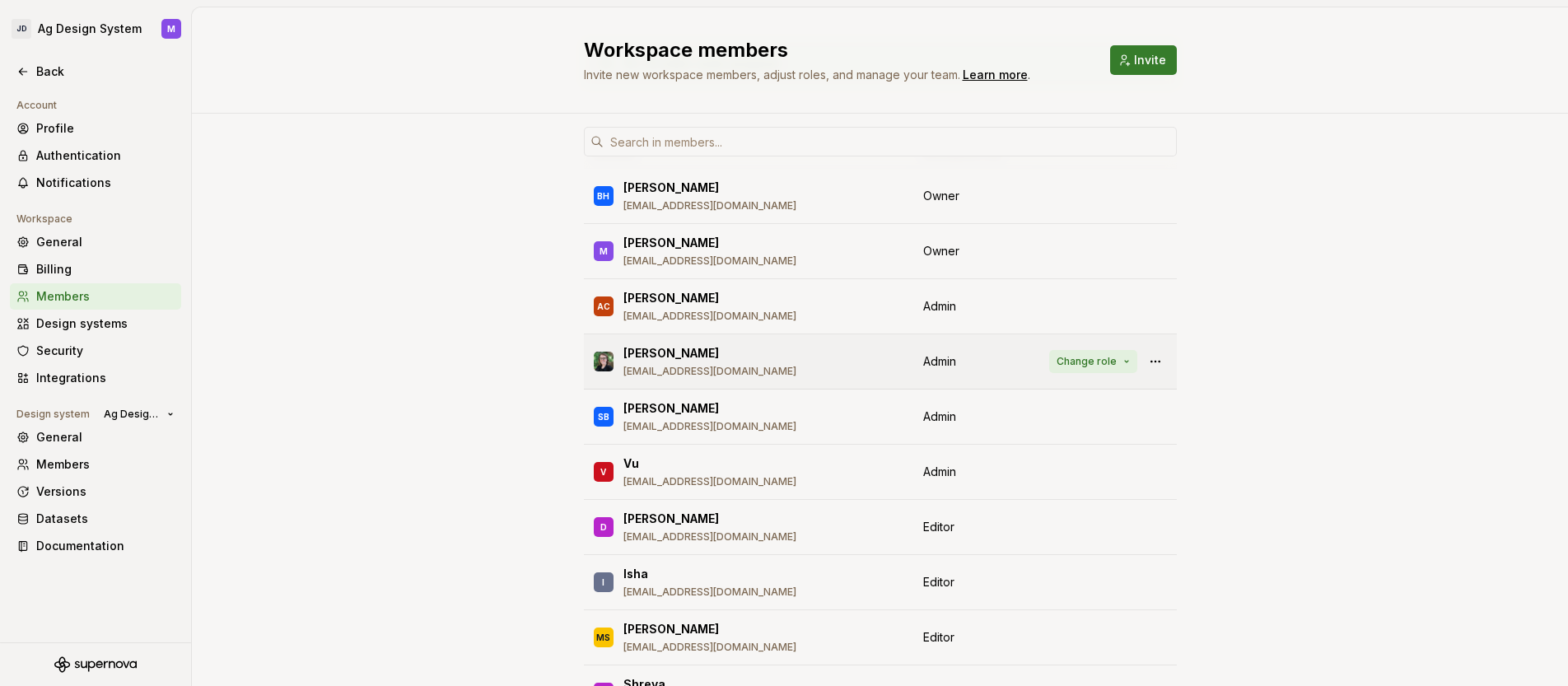
click at [1120, 359] on button "Change role" at bounding box center [1092, 361] width 88 height 23
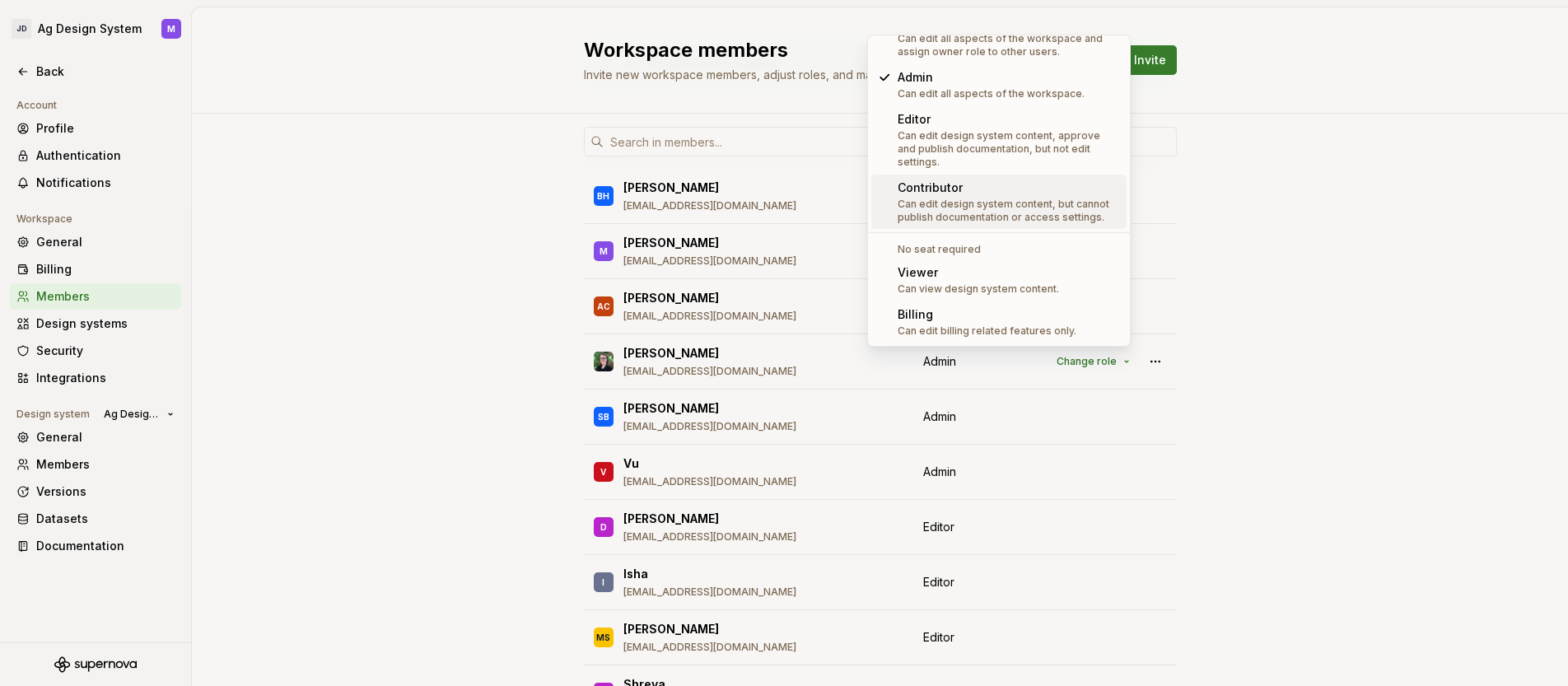
scroll to position [51, 0]
click at [946, 284] on div "Can view design system content." at bounding box center [978, 291] width 162 height 14
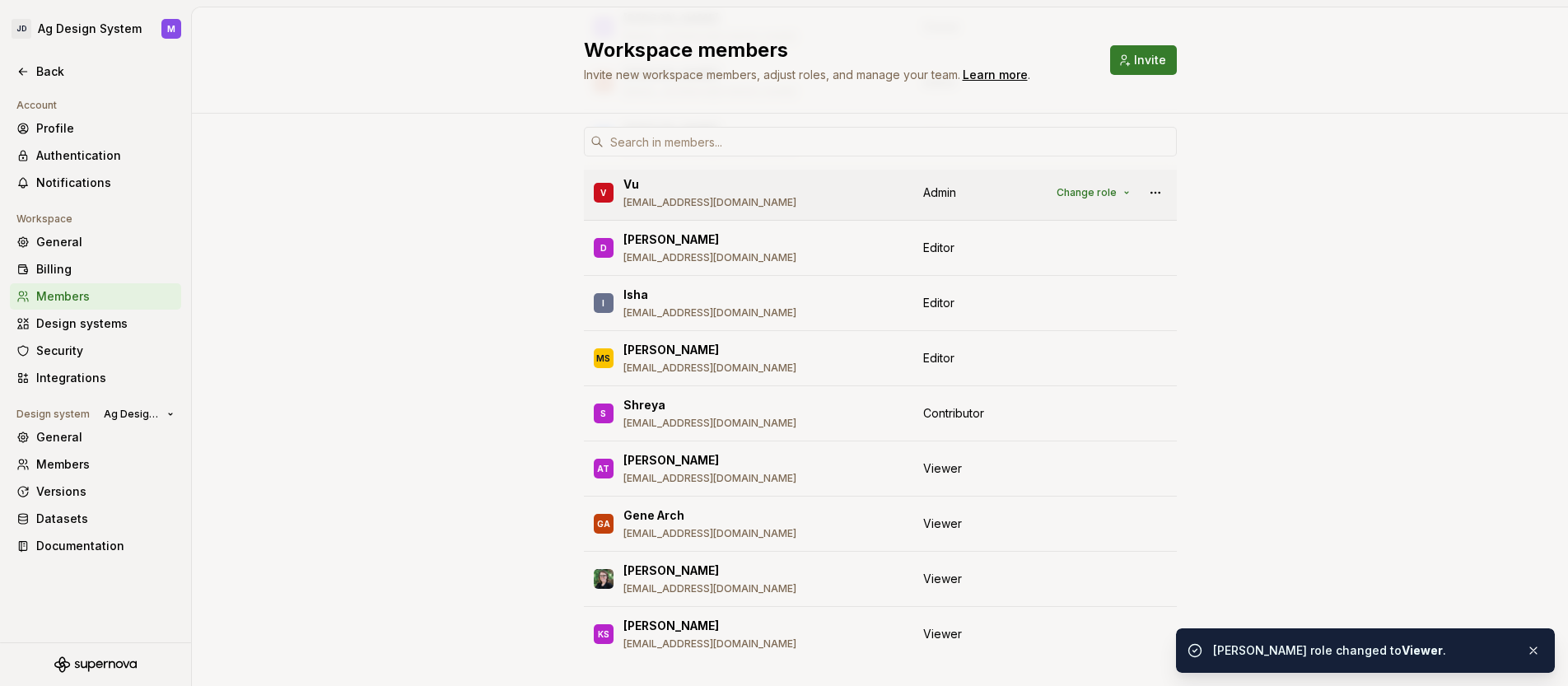
scroll to position [320, 0]
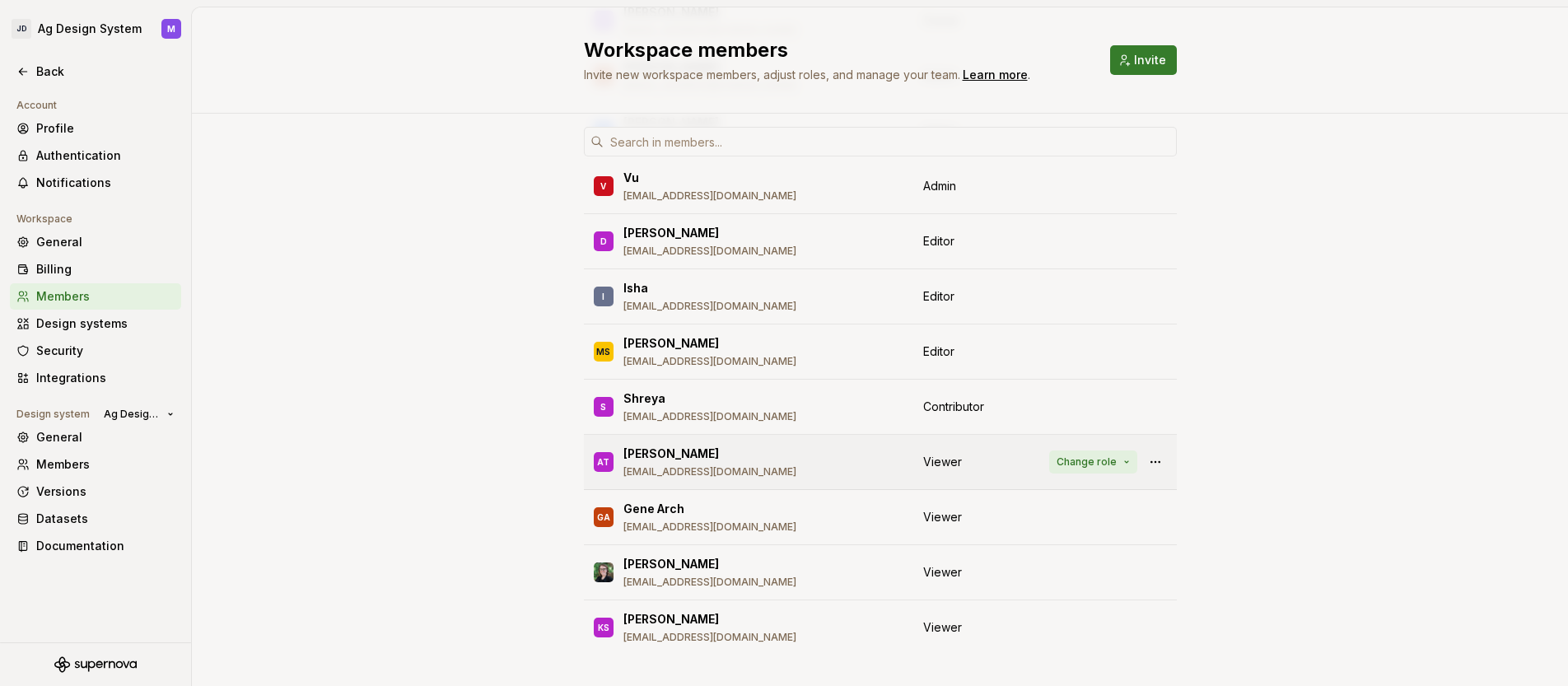
click at [1083, 460] on span "Change role" at bounding box center [1087, 462] width 60 height 14
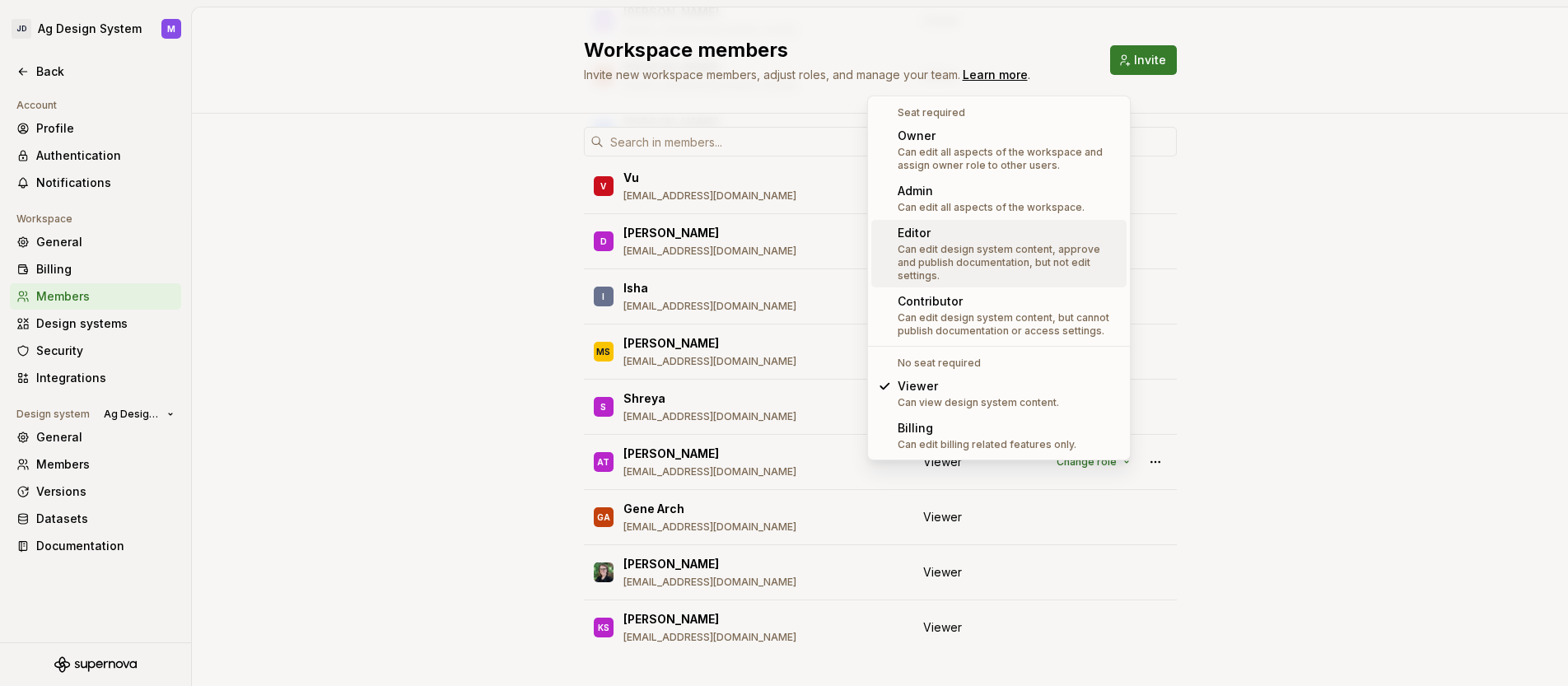
click at [953, 245] on div "Can edit design system content, approve and publish documentation, but not edit…" at bounding box center [1009, 263] width 223 height 40
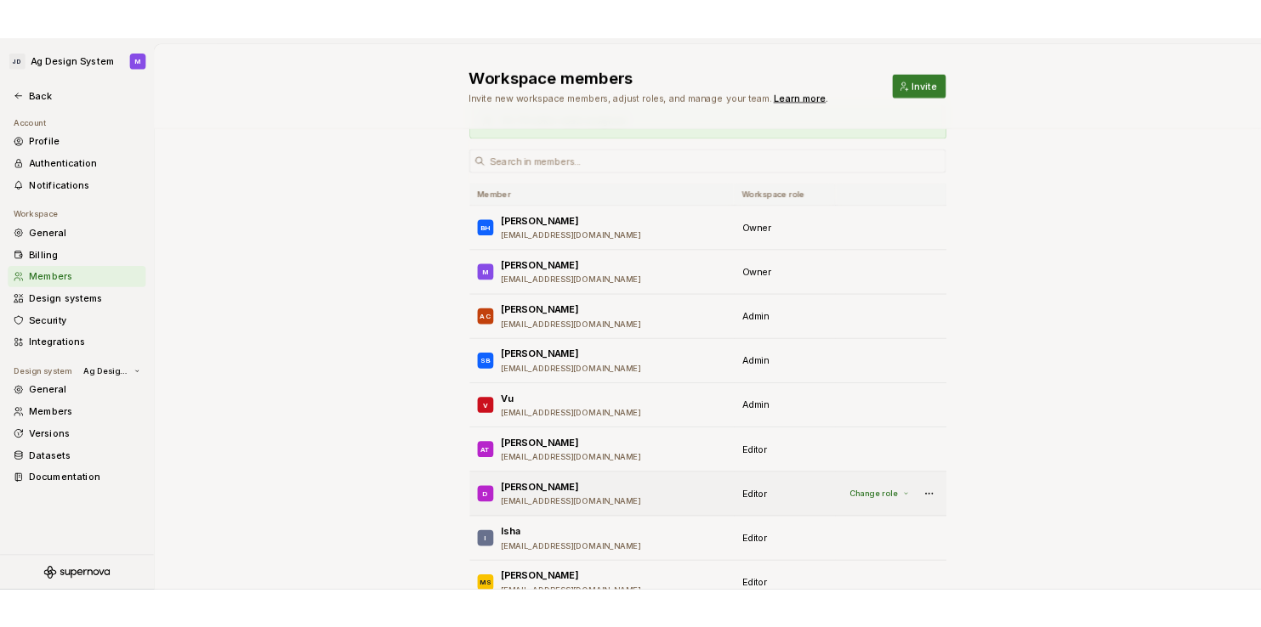
scroll to position [0, 0]
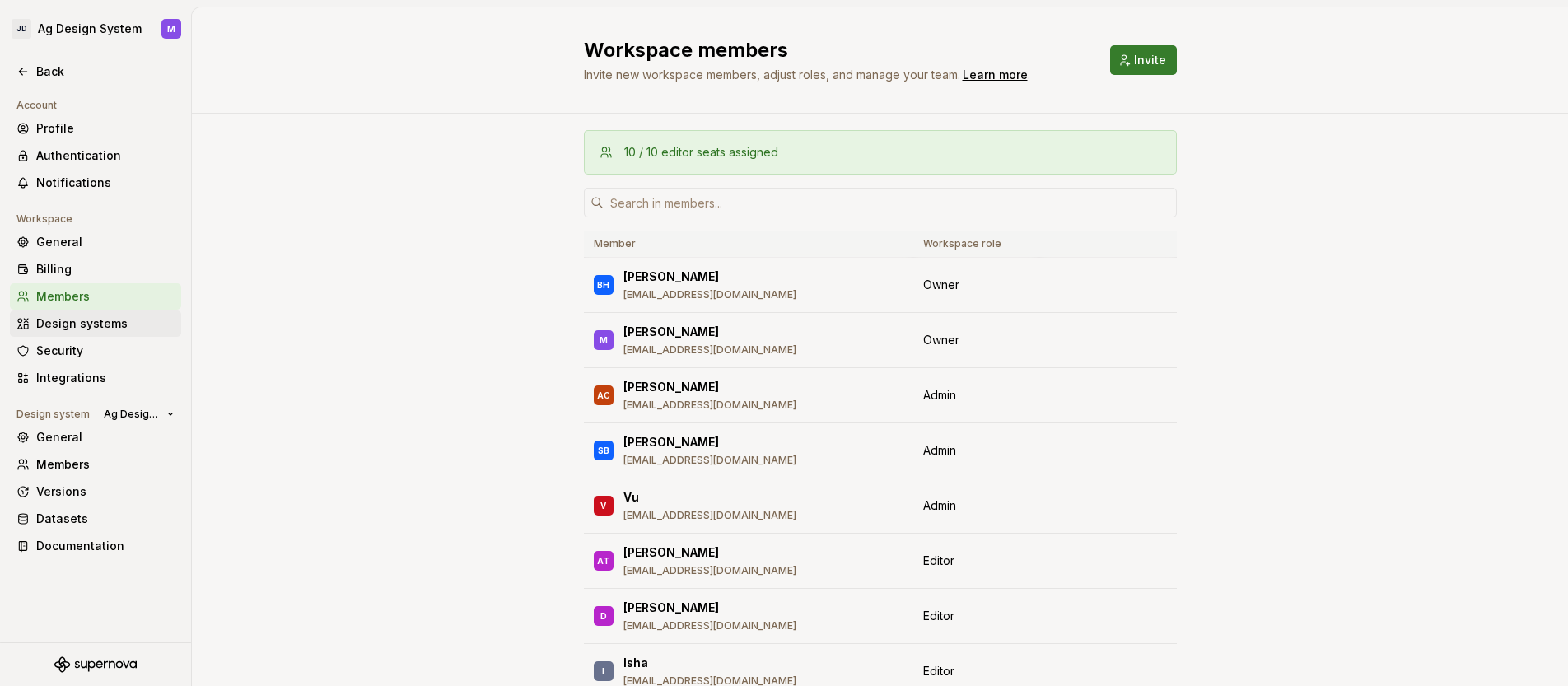
click at [86, 322] on div "Design systems" at bounding box center [105, 324] width 138 height 16
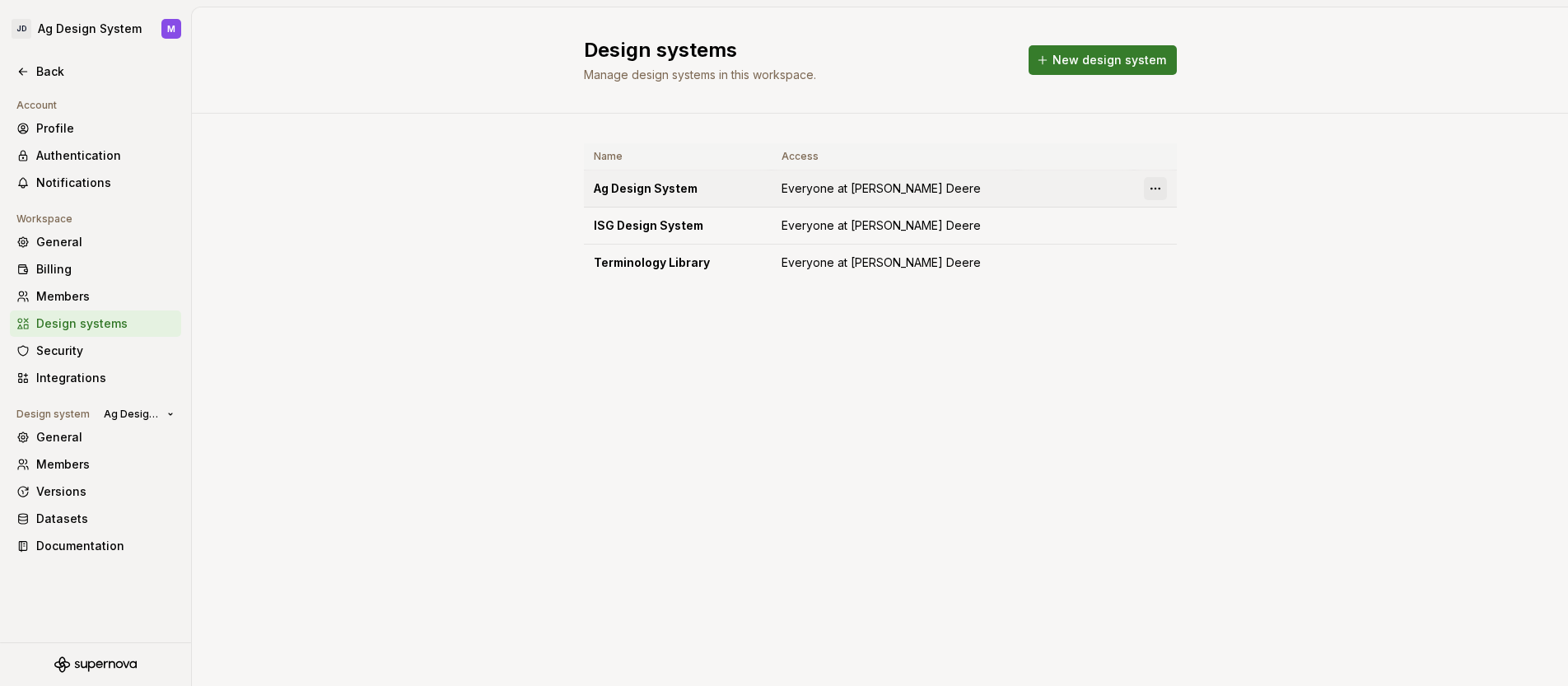
click at [1154, 189] on html "JD Ag Design System M Back Account Profile Authentication Notifications Workspa…" at bounding box center [784, 343] width 1568 height 686
click at [1218, 244] on div "Design system settings" at bounding box center [1252, 247] width 157 height 16
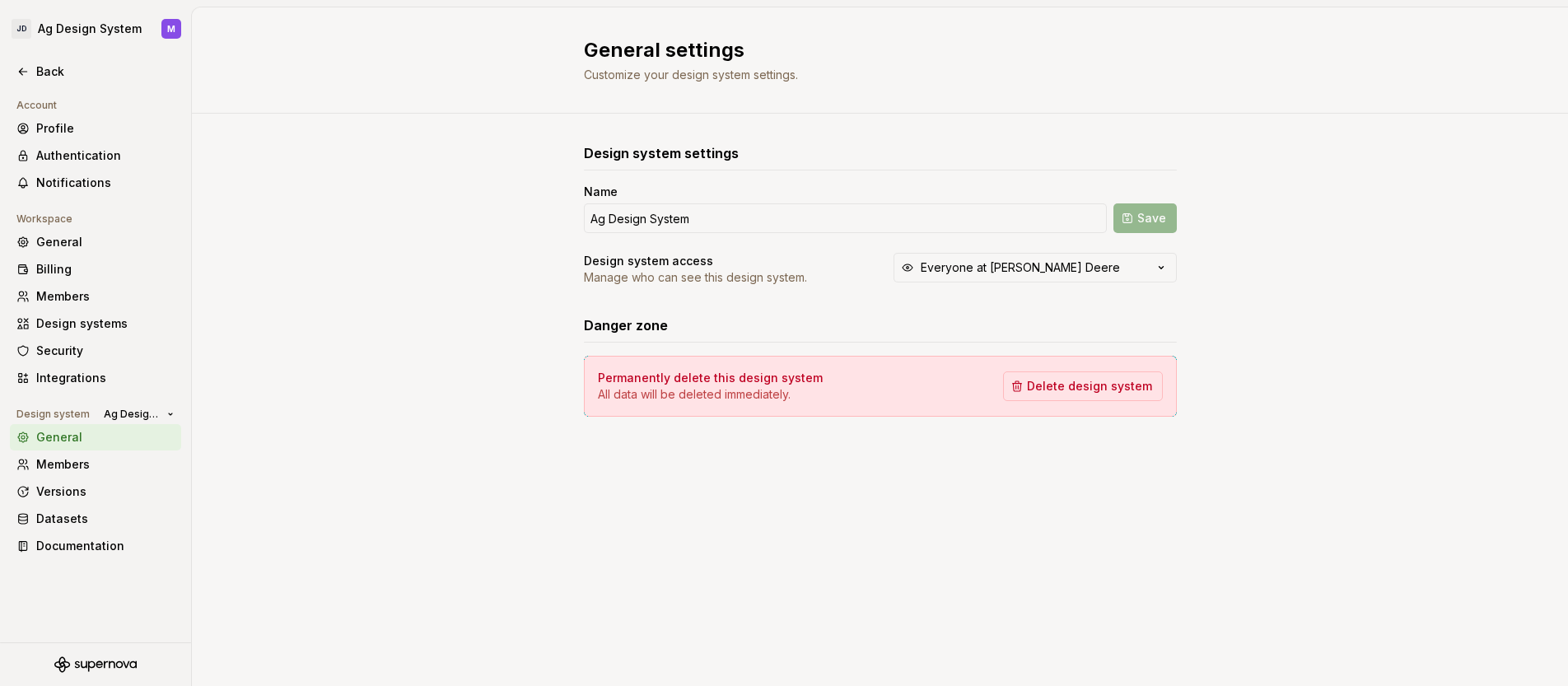
click at [302, 285] on div "Design system settings Name Ag Design System Save Design system access Manage w…" at bounding box center [879, 296] width 1376 height 365
click at [341, 299] on div "Design system settings Name Ag Design System Save Design system access Manage w…" at bounding box center [879, 296] width 1376 height 365
click at [50, 69] on div "Back" at bounding box center [105, 71] width 138 height 16
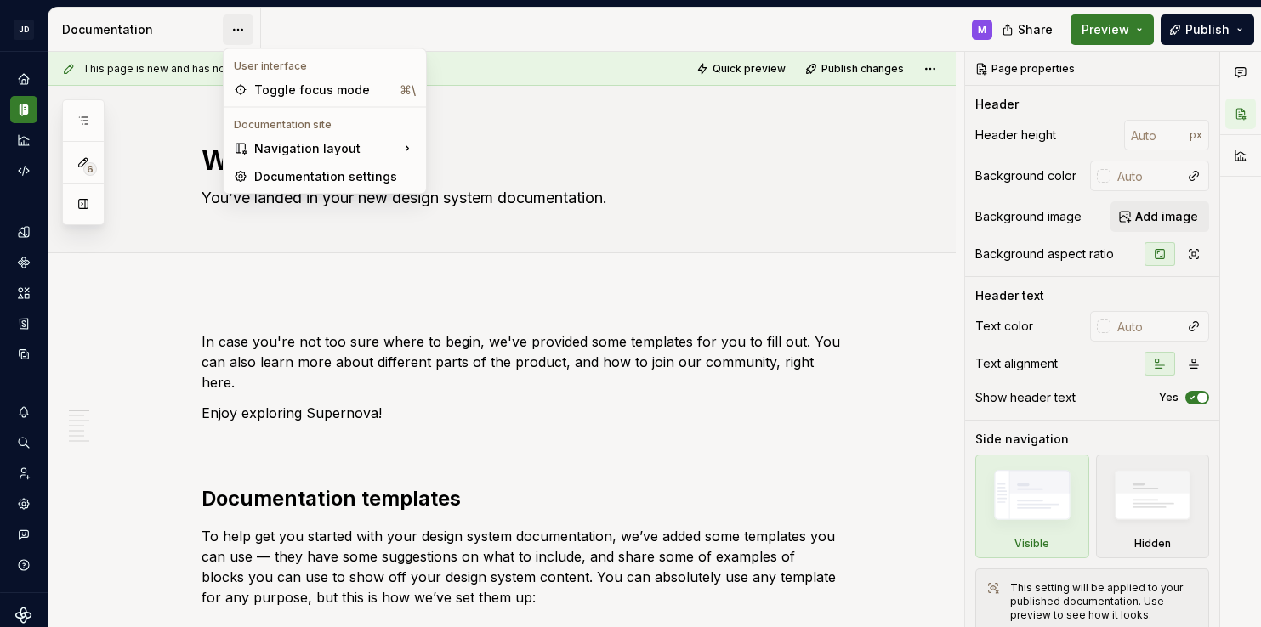
click at [241, 30] on html "JD Ag Design System M Design system data Documentation M Share Preview Publish …" at bounding box center [630, 313] width 1261 height 627
click at [267, 174] on div "Documentation settings" at bounding box center [335, 176] width 162 height 17
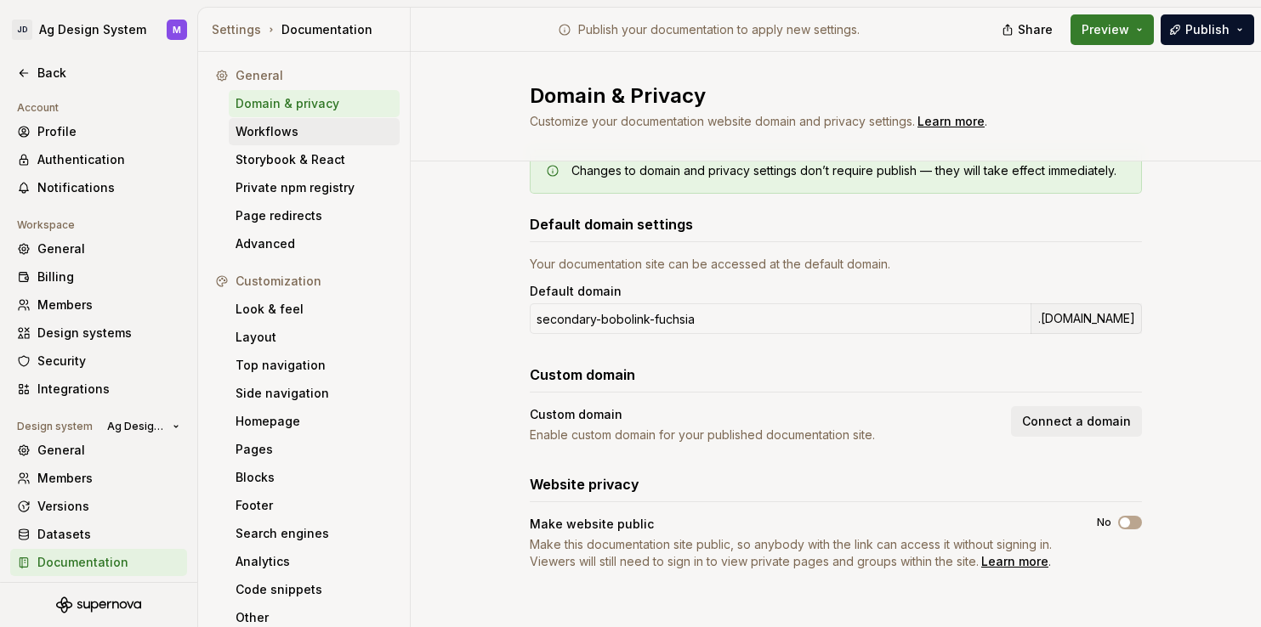
click at [269, 137] on div "Workflows" at bounding box center [313, 131] width 157 height 17
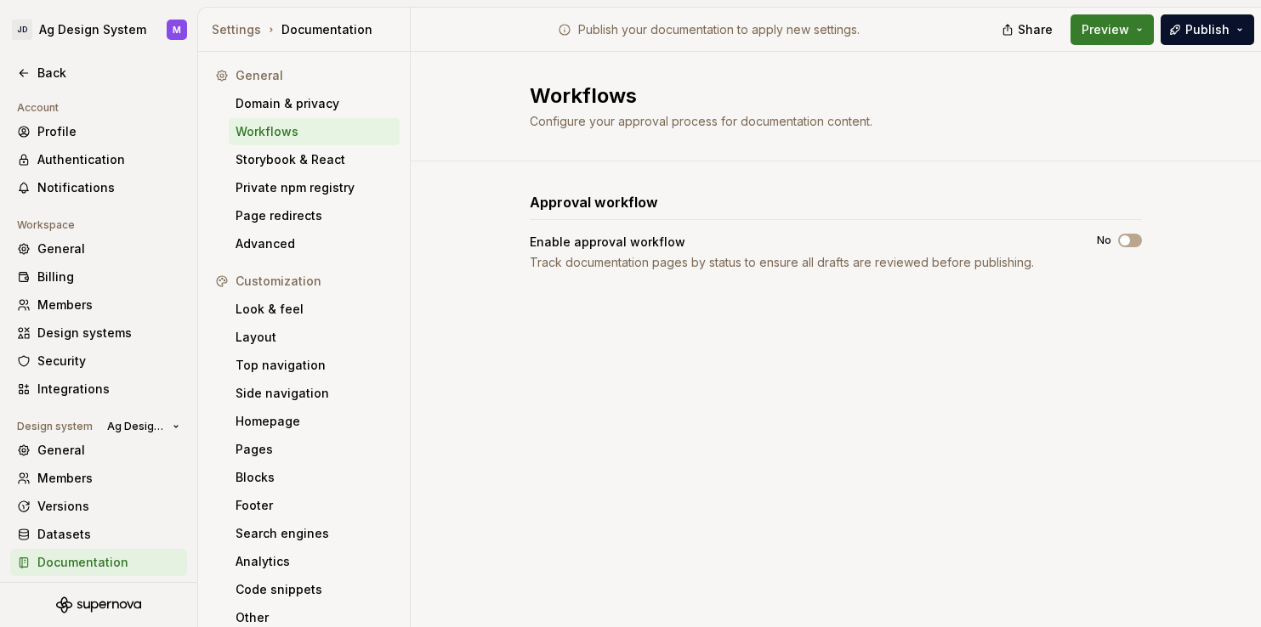
click at [261, 132] on div "Workflows" at bounding box center [313, 131] width 157 height 17
click at [1128, 239] on span "button" at bounding box center [1125, 240] width 10 height 10
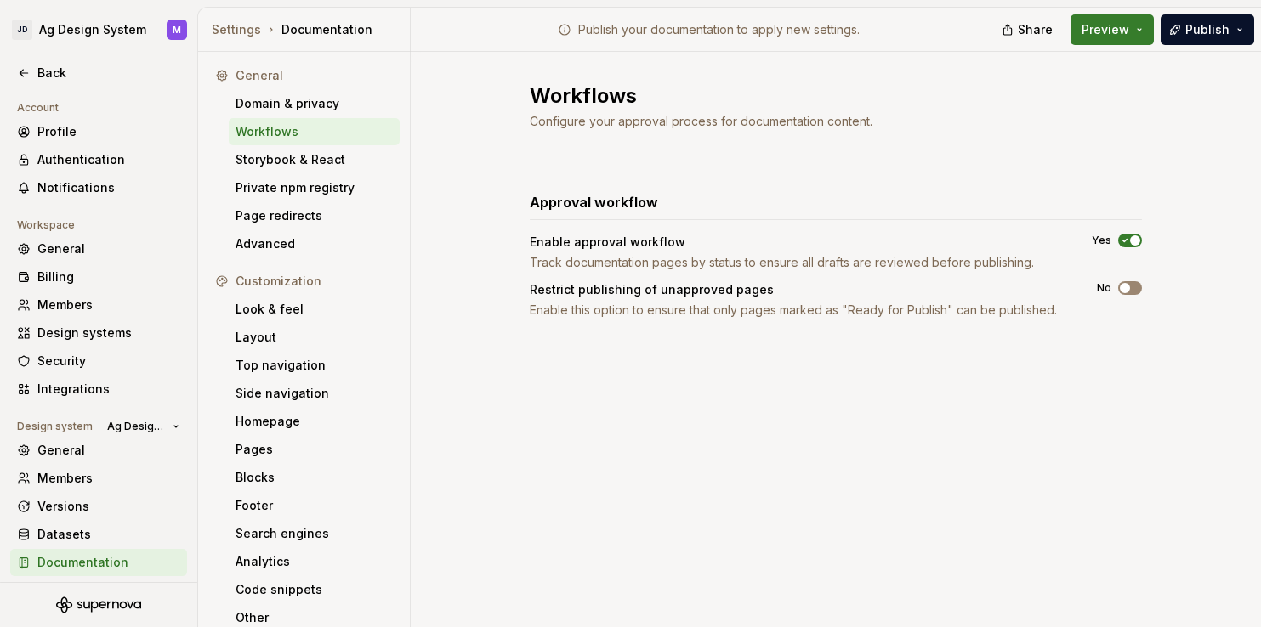
click at [1123, 287] on span "button" at bounding box center [1125, 288] width 10 height 10
click at [1129, 242] on icon "button" at bounding box center [1125, 240] width 14 height 10
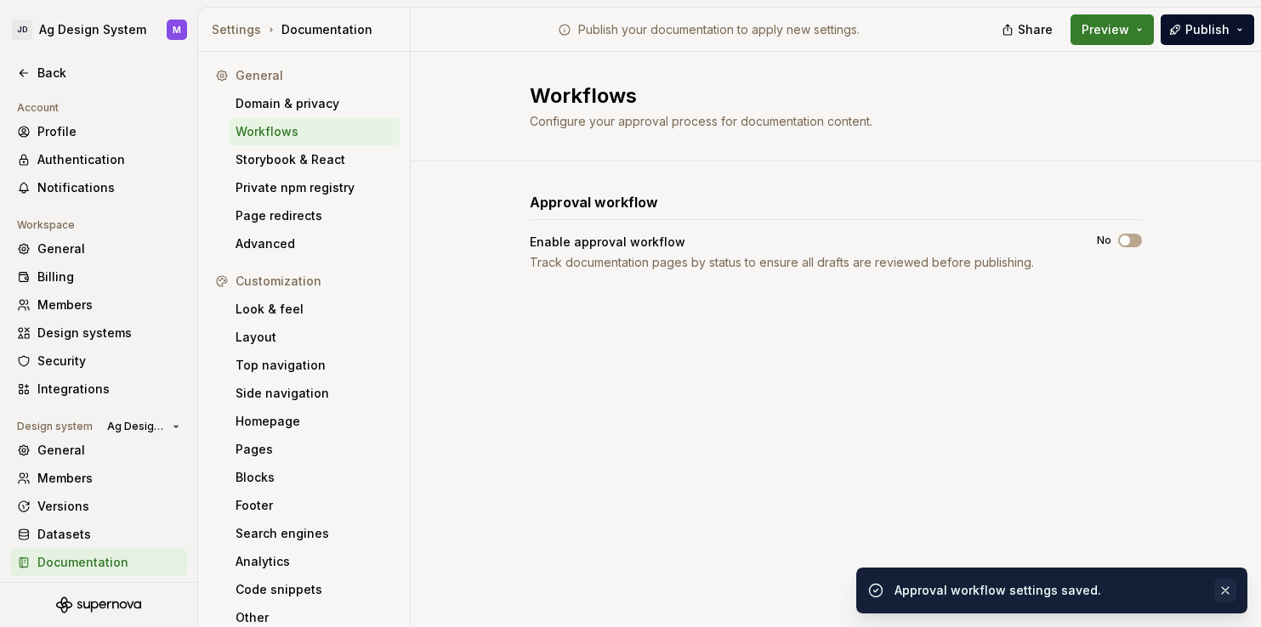
click at [1223, 588] on button "button" at bounding box center [1225, 591] width 22 height 24
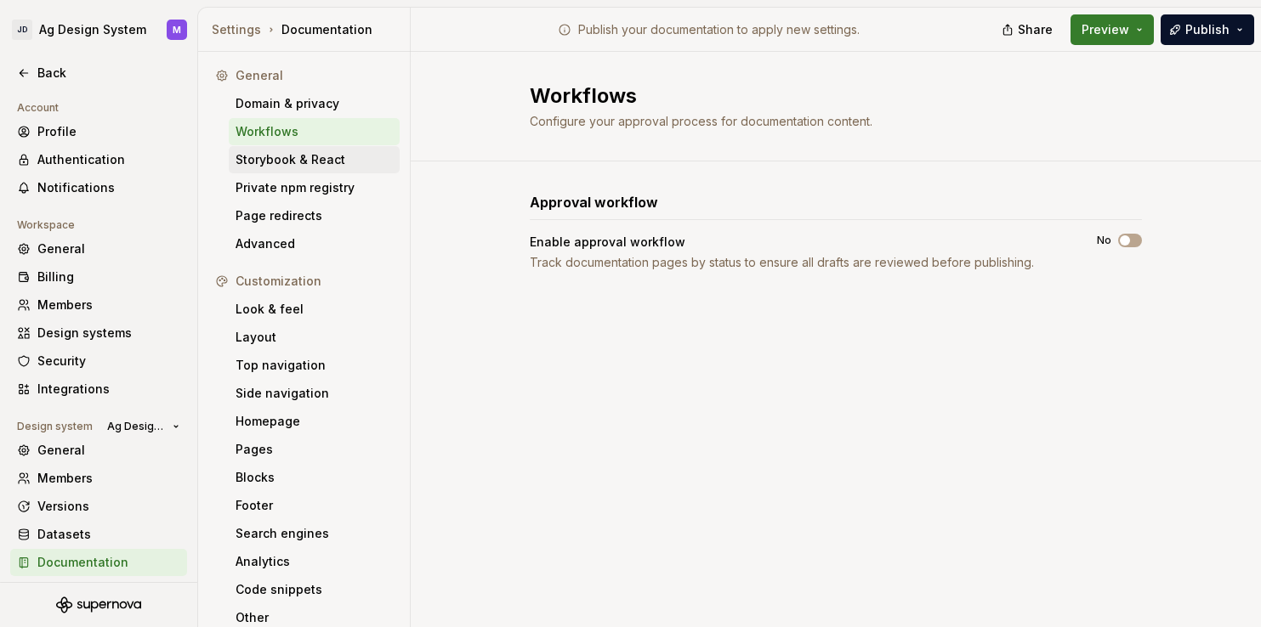
click at [275, 160] on div "Storybook & React" at bounding box center [313, 159] width 157 height 17
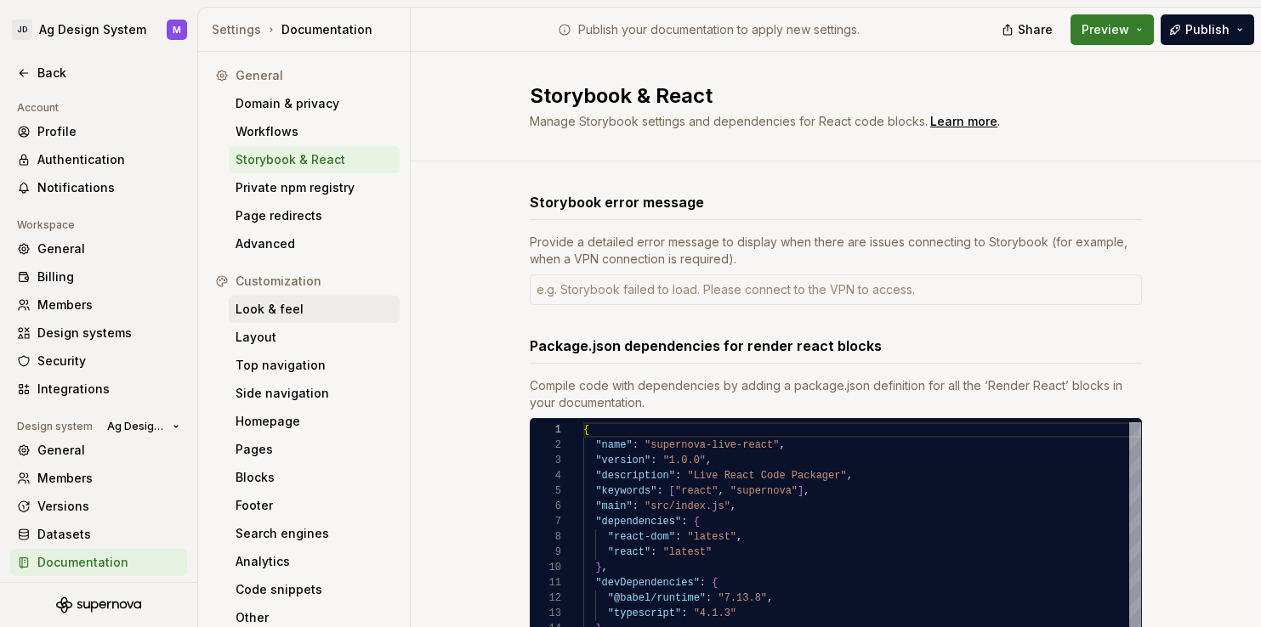
click at [277, 303] on div "Look & feel" at bounding box center [313, 309] width 157 height 17
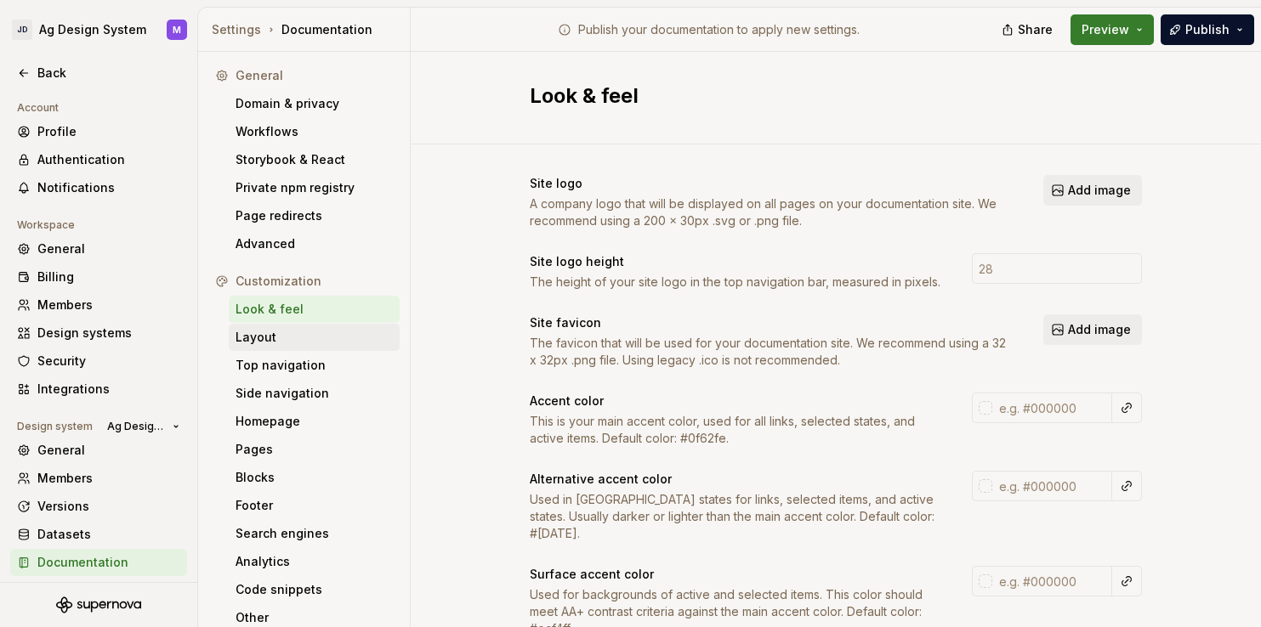
click at [262, 336] on div "Layout" at bounding box center [313, 337] width 157 height 17
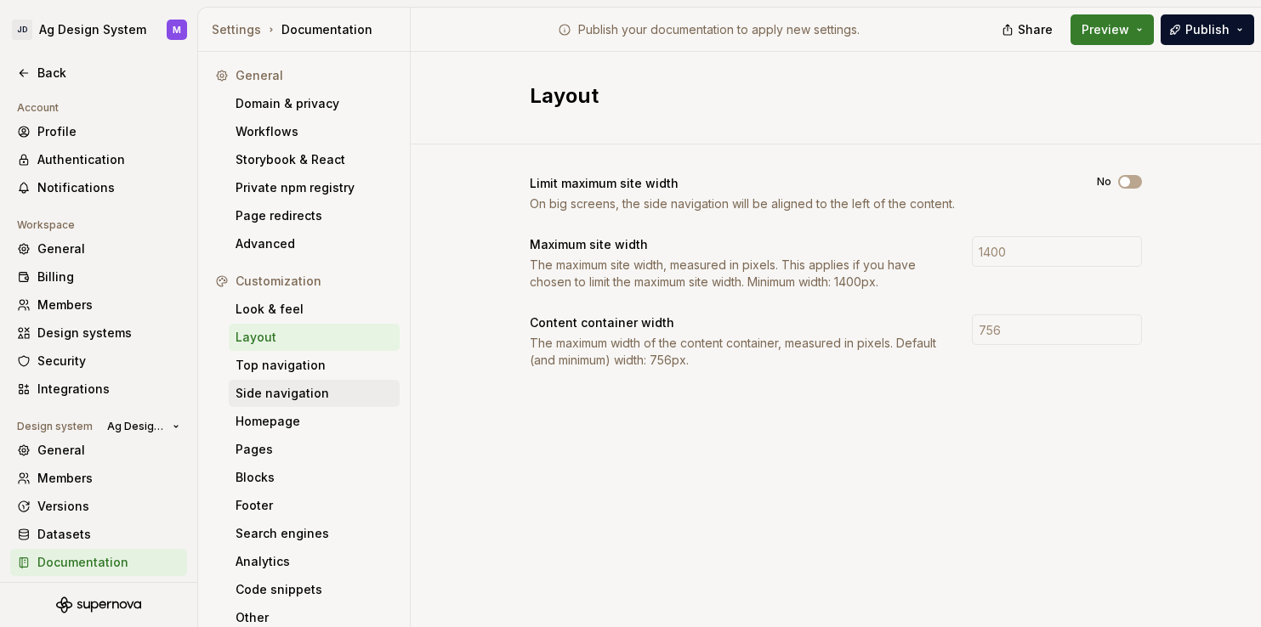
scroll to position [7, 0]
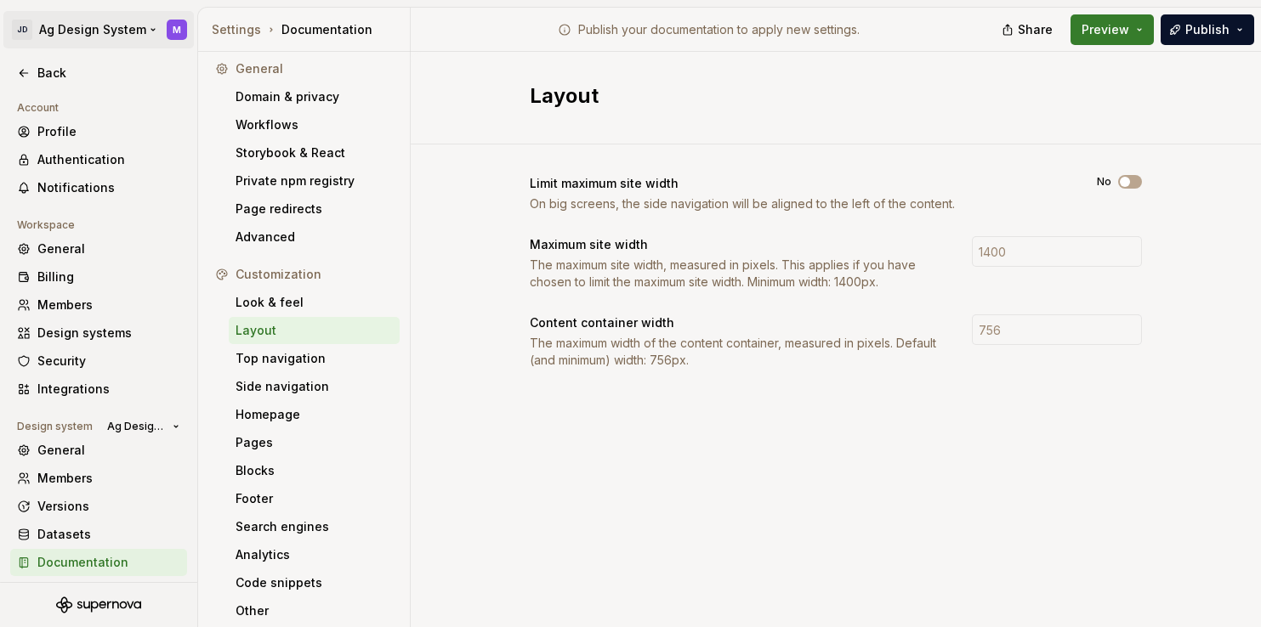
click at [150, 27] on html "JD Ag Design System M Back Account Profile Authentication Notifications Workspa…" at bounding box center [630, 313] width 1261 height 627
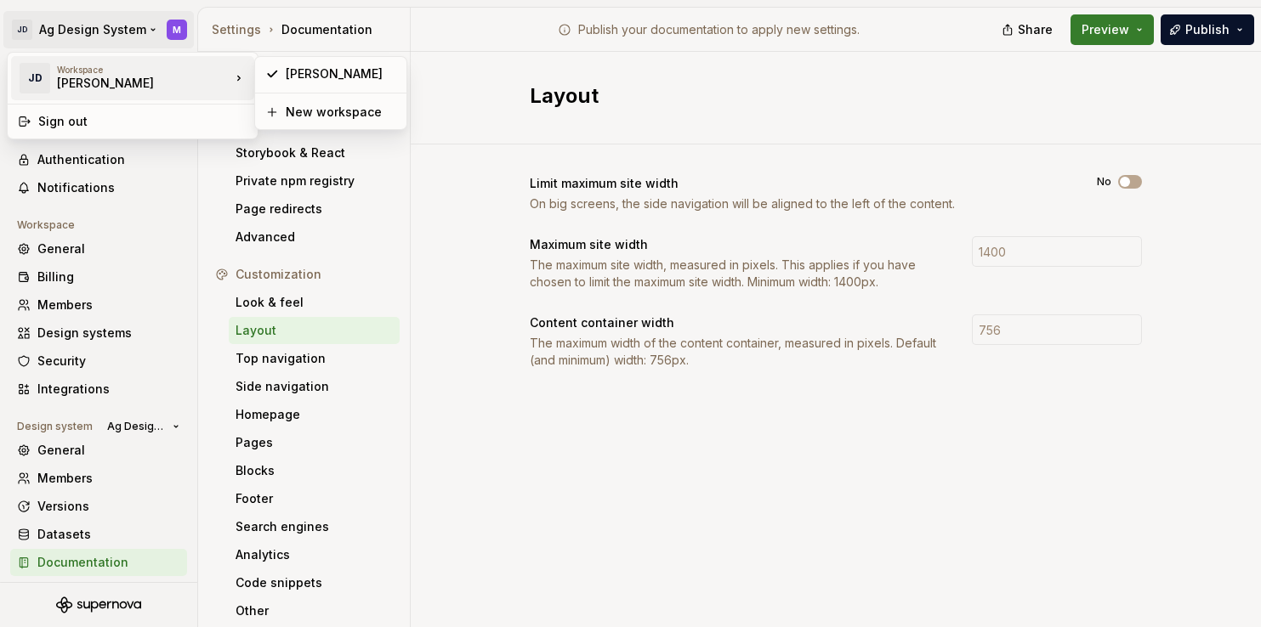
click at [105, 86] on div "[PERSON_NAME]" at bounding box center [129, 83] width 145 height 17
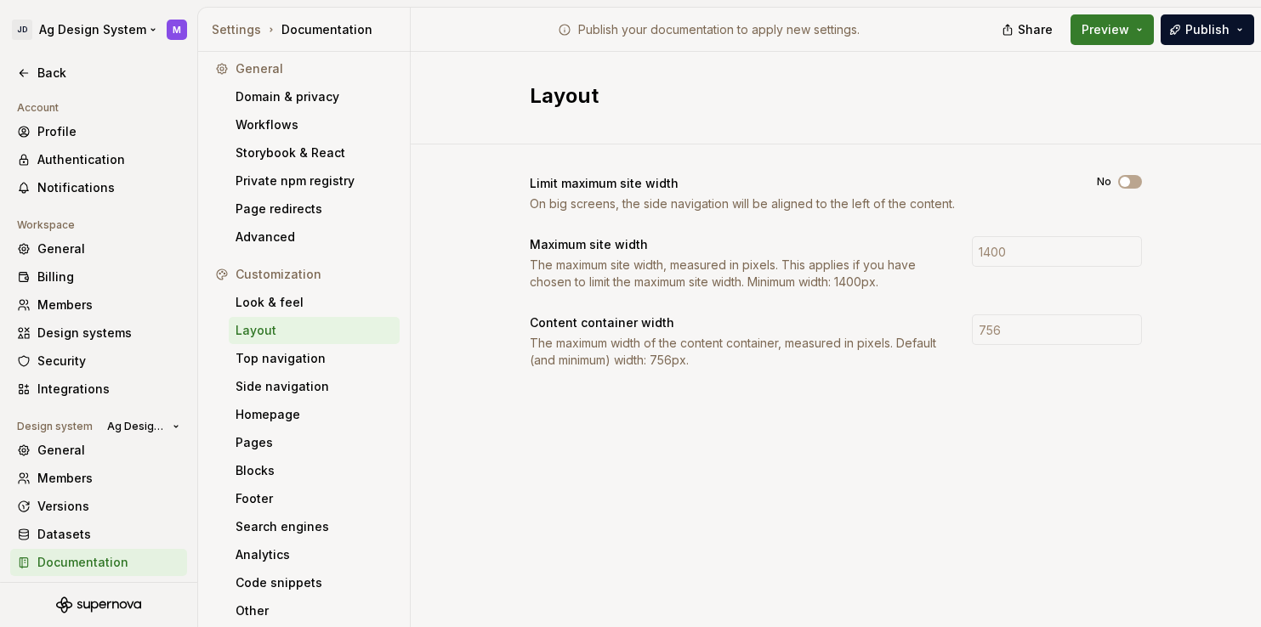
click at [22, 26] on html "JD Ag Design System M Back Account Profile Authentication Notifications Workspa…" at bounding box center [630, 313] width 1261 height 627
click at [37, 74] on div "Back" at bounding box center [98, 73] width 163 height 17
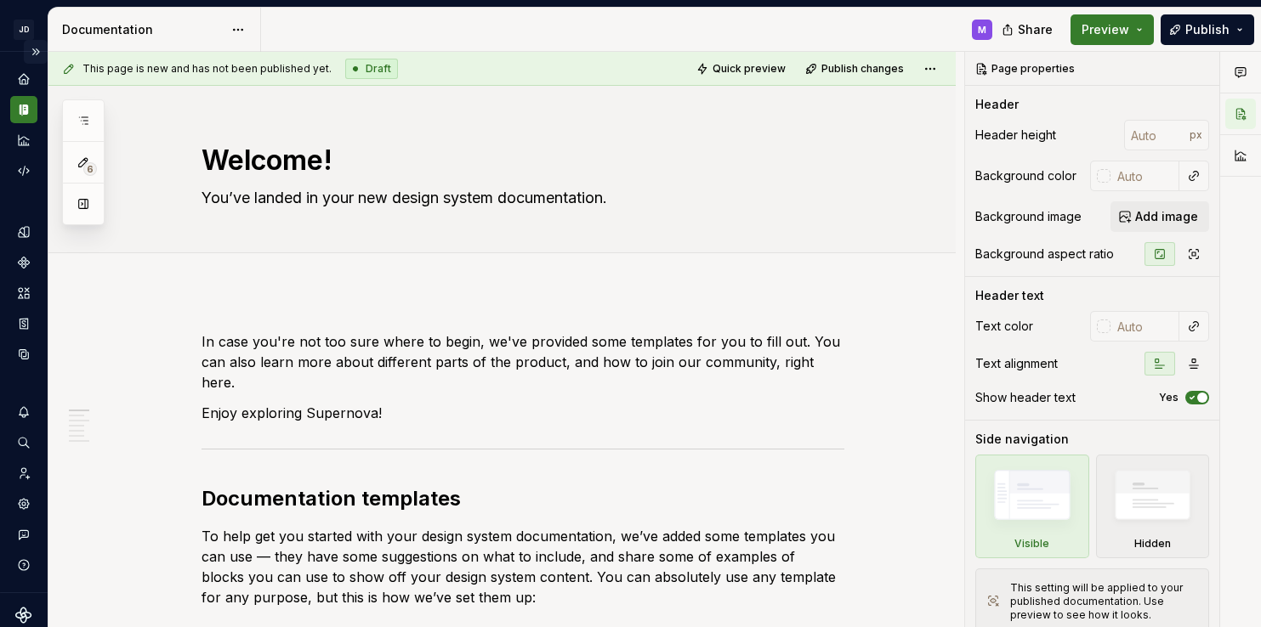
click at [27, 47] on button "Expand sidebar" at bounding box center [36, 52] width 24 height 24
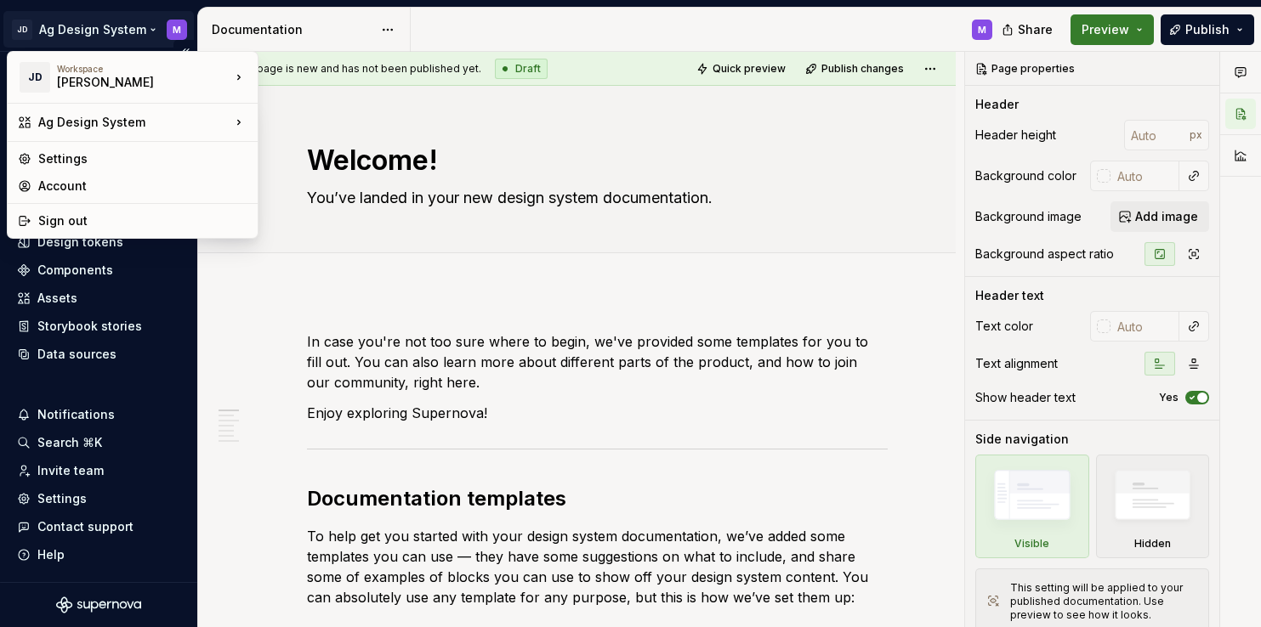
click at [138, 35] on html "JD Ag Design System M Home Documentation Analytics Code automation Design syste…" at bounding box center [630, 313] width 1261 height 627
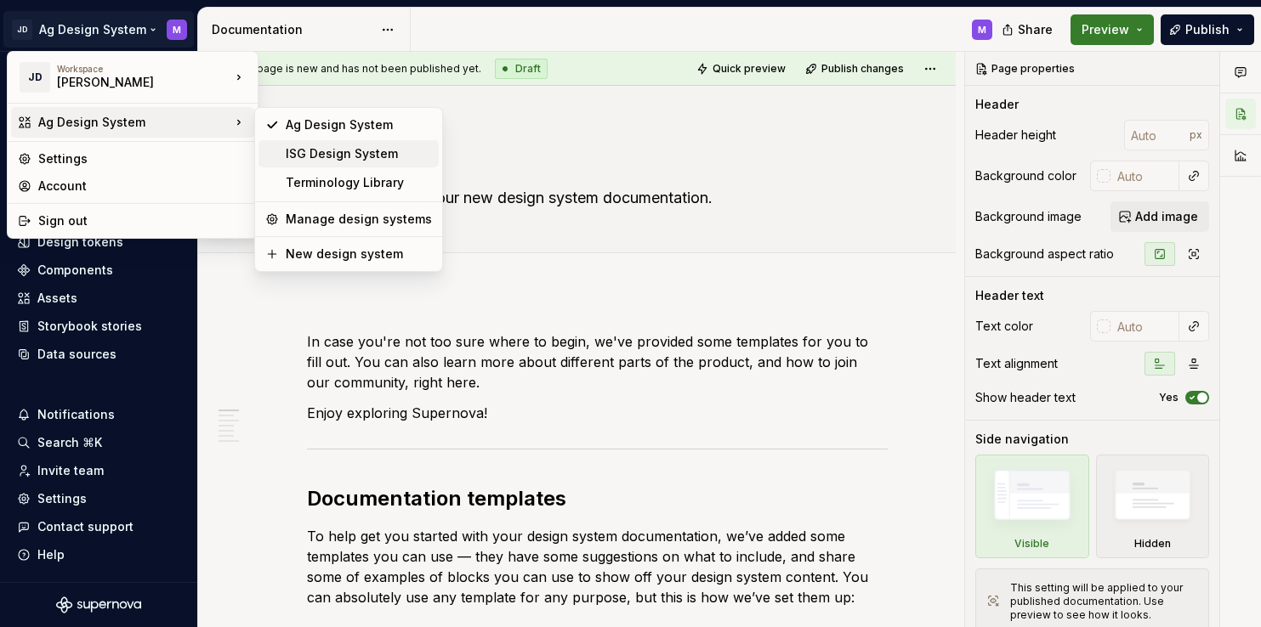
click at [335, 151] on div "ISG Design System" at bounding box center [359, 153] width 146 height 17
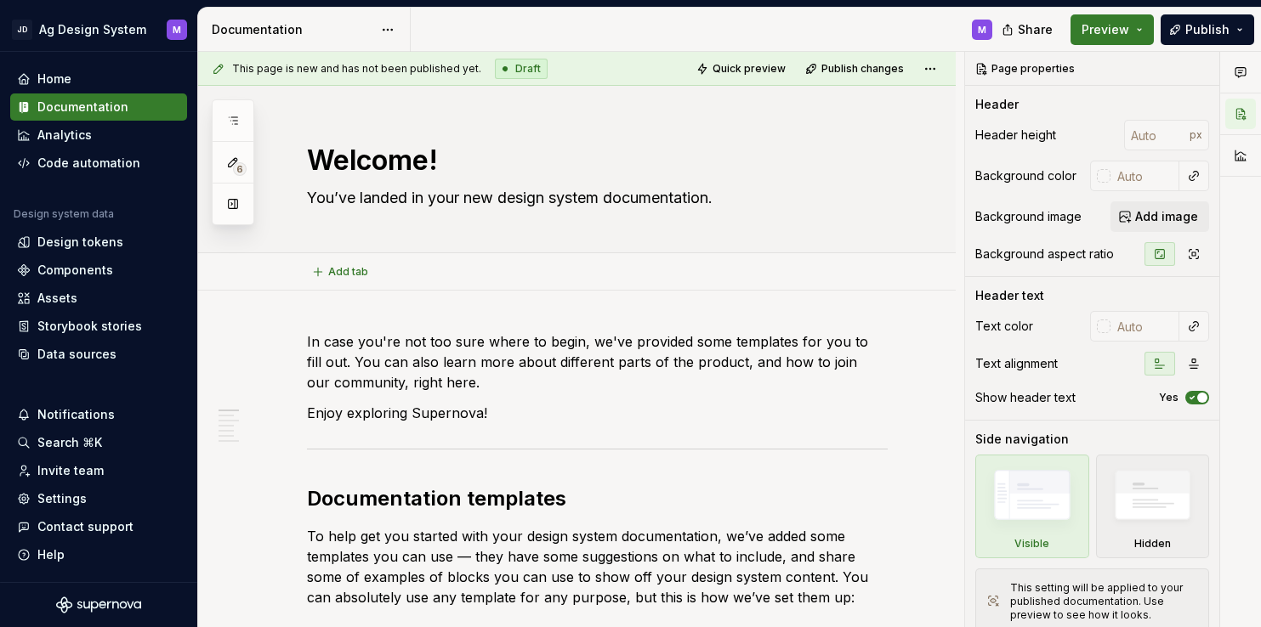
type textarea "*"
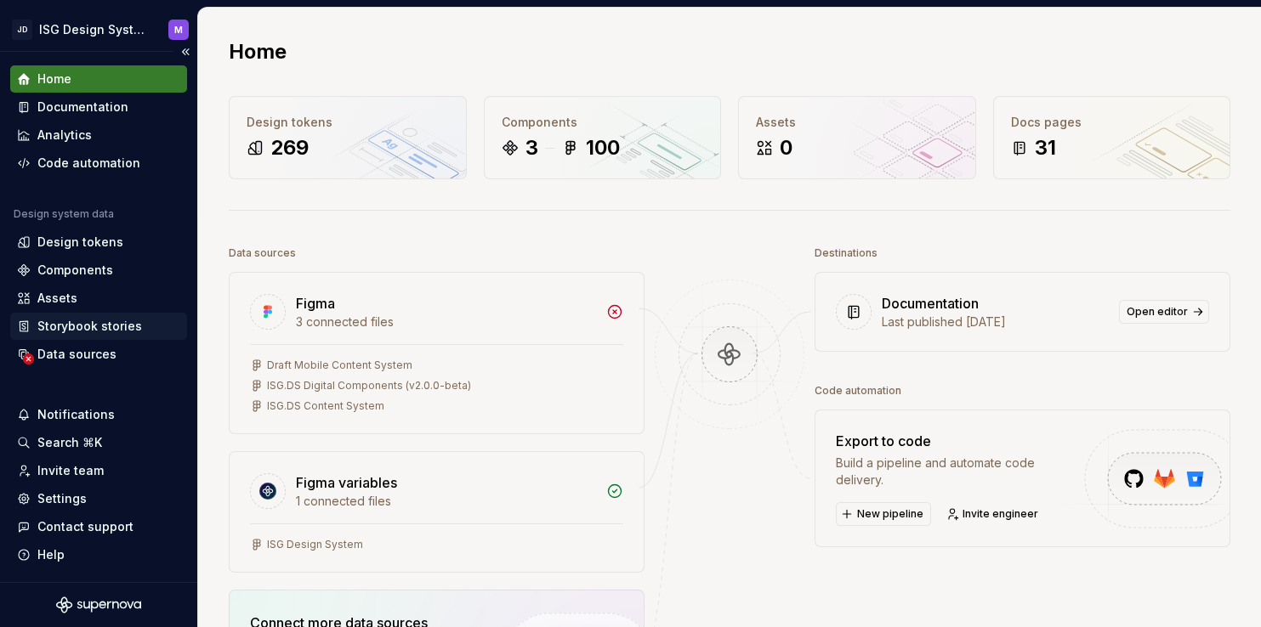
click at [103, 337] on div "Storybook stories" at bounding box center [98, 326] width 177 height 27
